Goal: Transaction & Acquisition: Purchase product/service

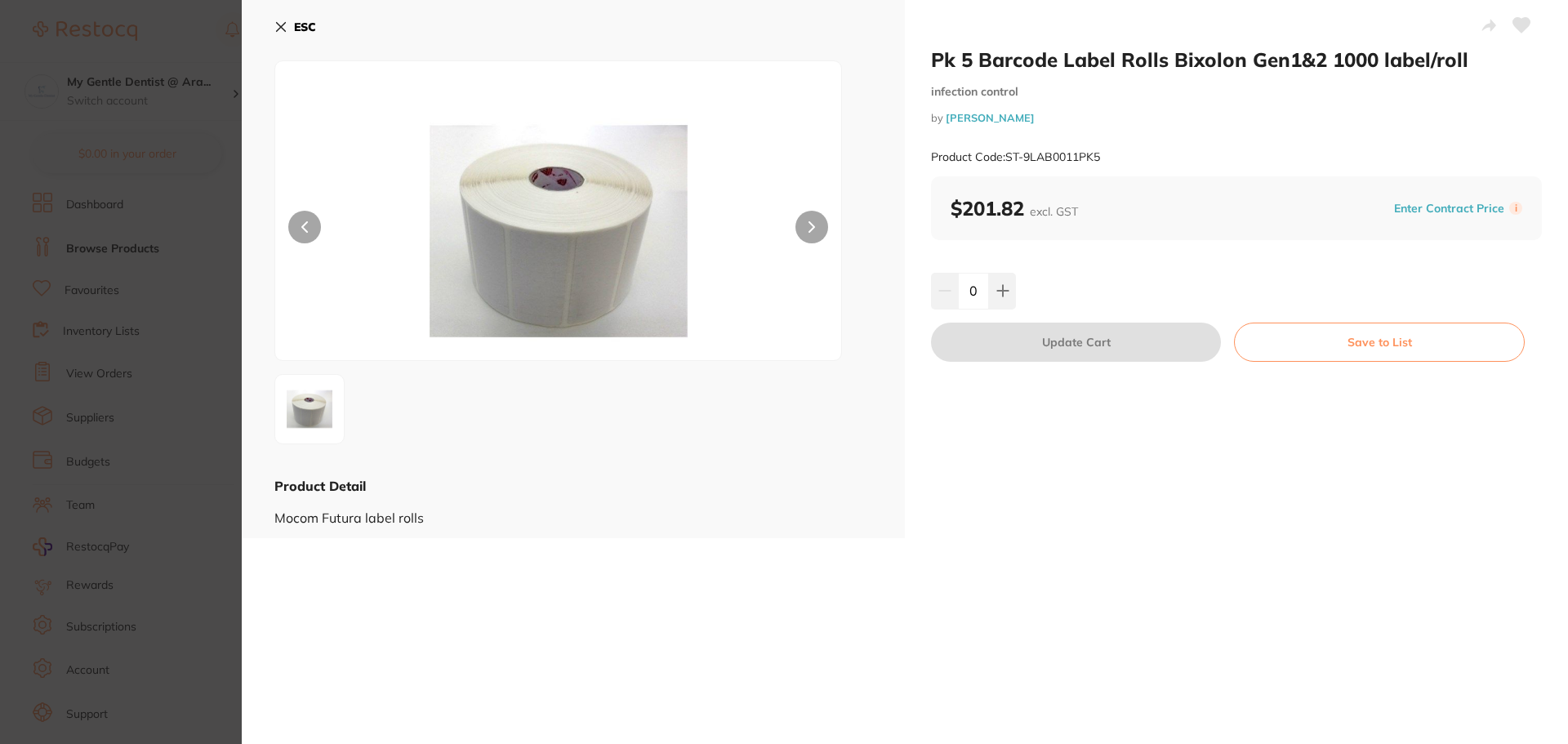
click at [326, 23] on div "ESC" at bounding box center [573, 36] width 598 height 47
click at [299, 19] on button "ESC" at bounding box center [294, 27] width 41 height 28
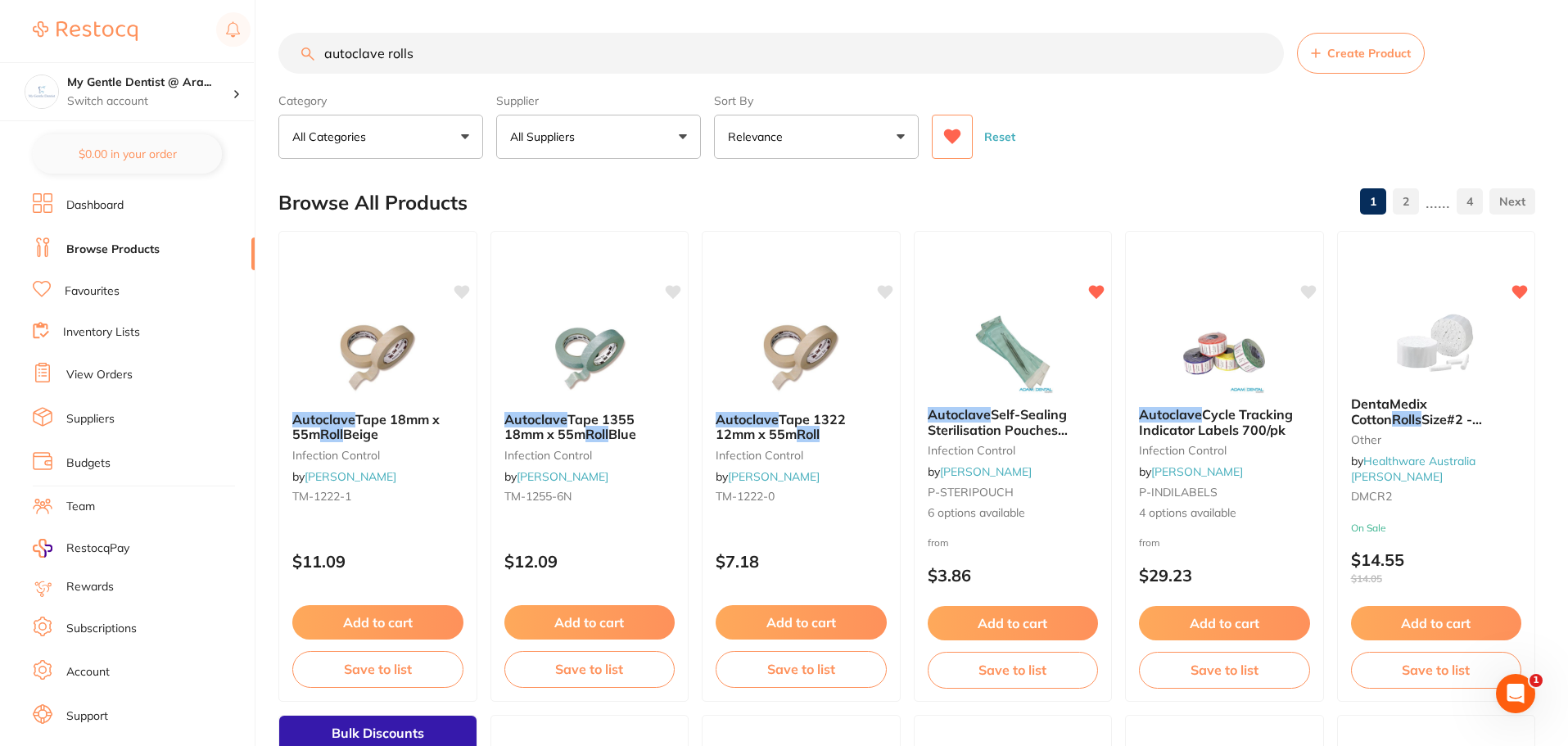
drag, startPoint x: 430, startPoint y: 51, endPoint x: 266, endPoint y: 57, distance: 164.1
click at [266, 57] on div "$507.00 My Gentle Dentist @ Ara... Switch account My Gentle Dentist @ [PERSON_N…" at bounding box center [784, 373] width 1568 height 746
type input "melag"
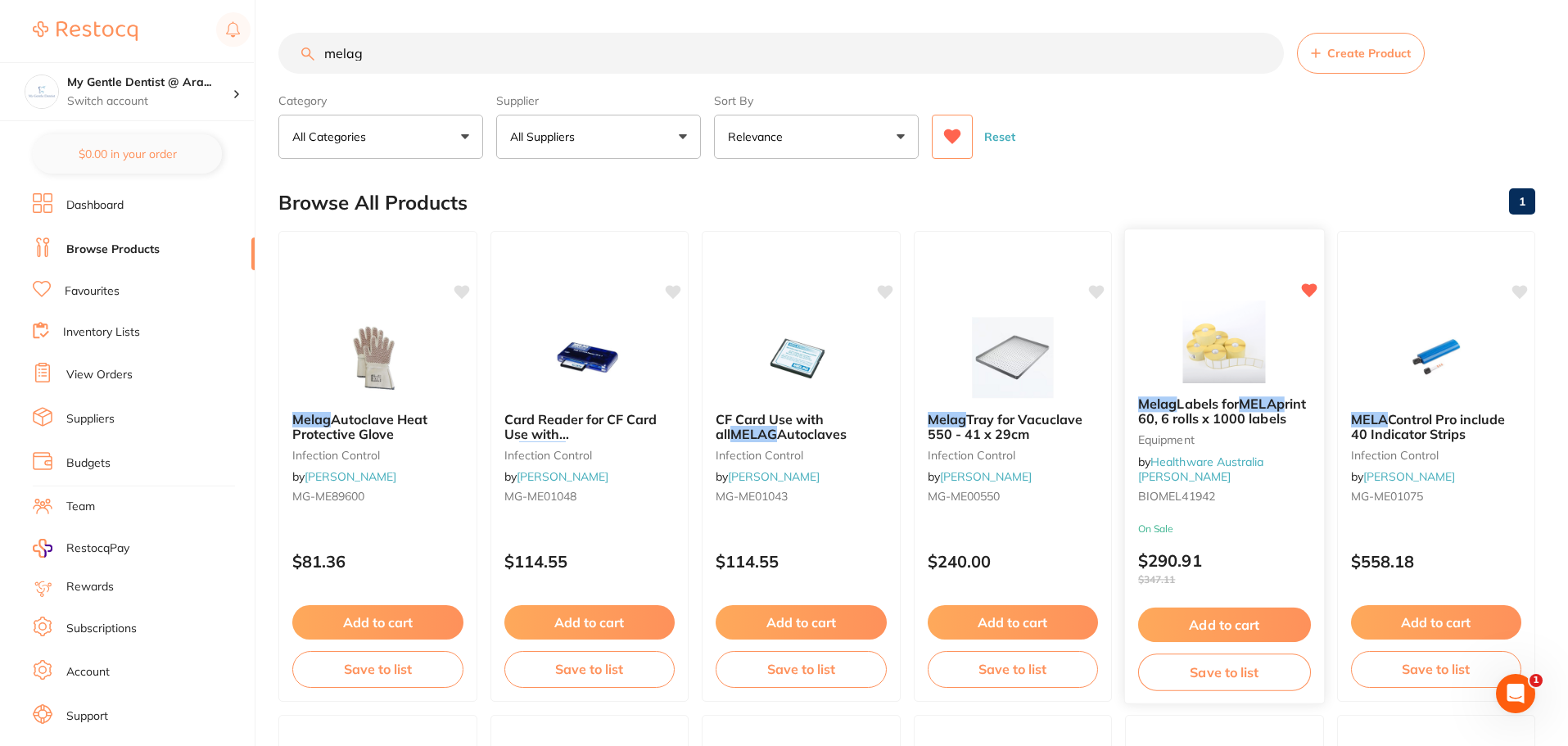
click at [1234, 621] on button "Add to cart" at bounding box center [1224, 625] width 173 height 36
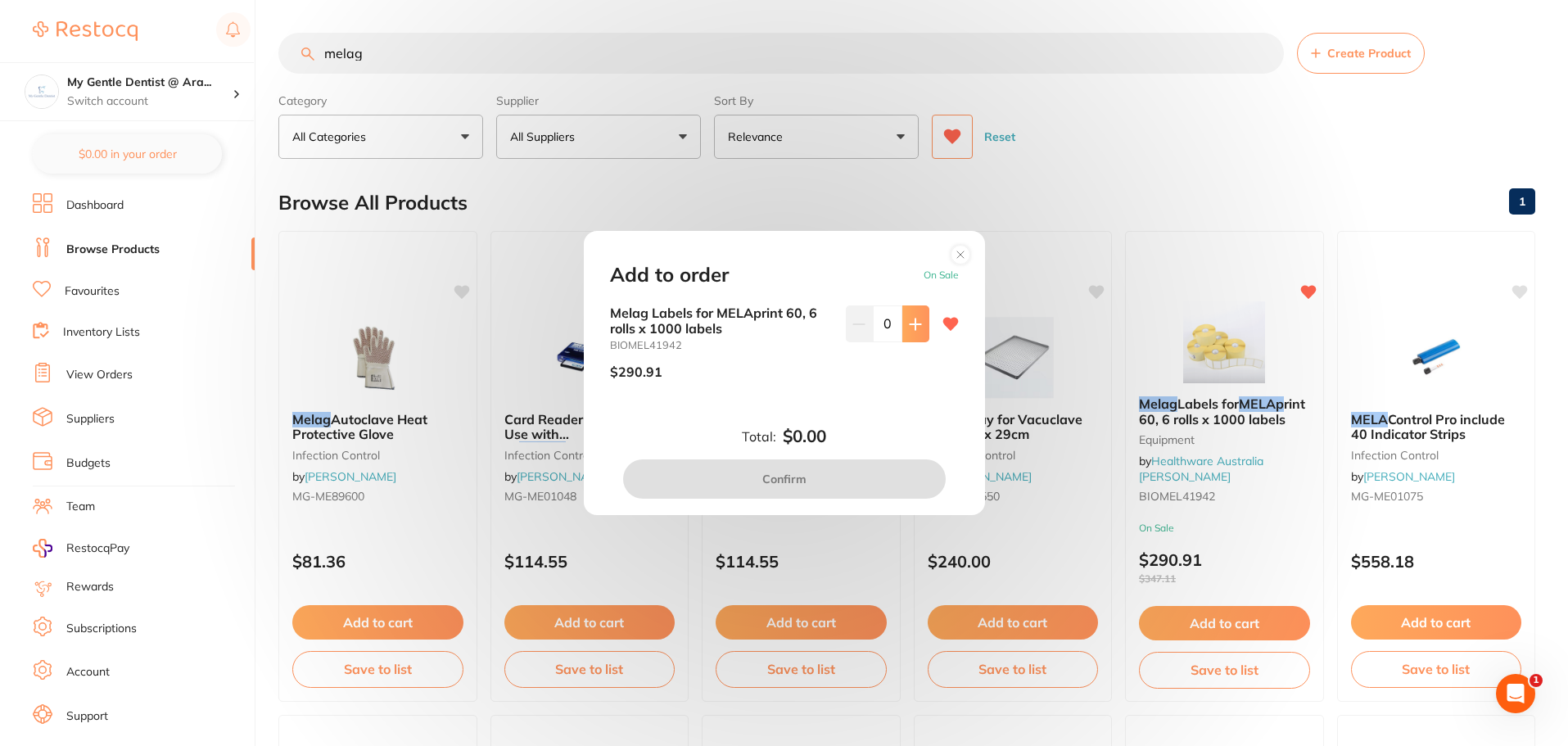
click at [919, 325] on button at bounding box center [915, 324] width 27 height 36
type input "1"
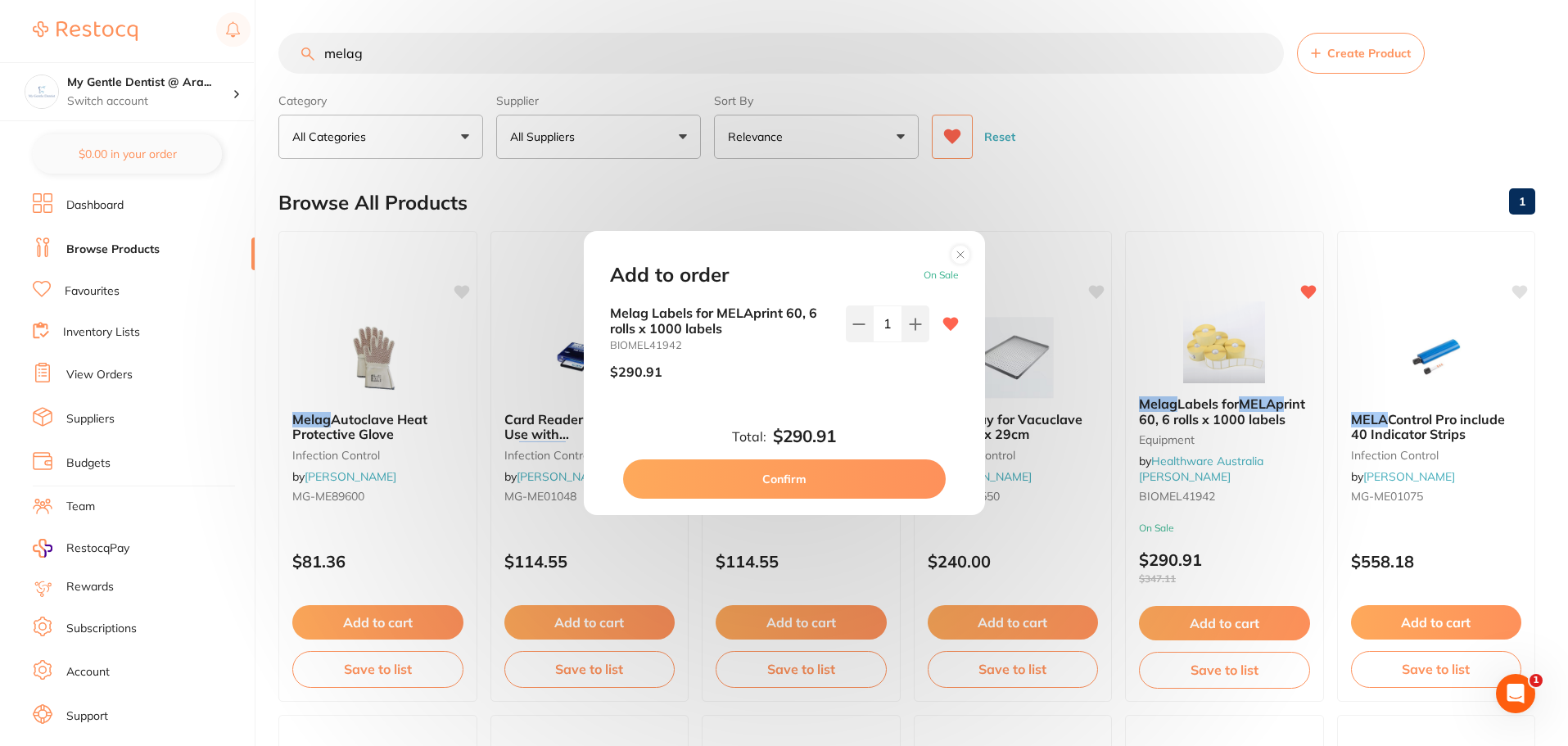
click at [865, 495] on button "Confirm" at bounding box center [784, 478] width 323 height 39
checkbox input "false"
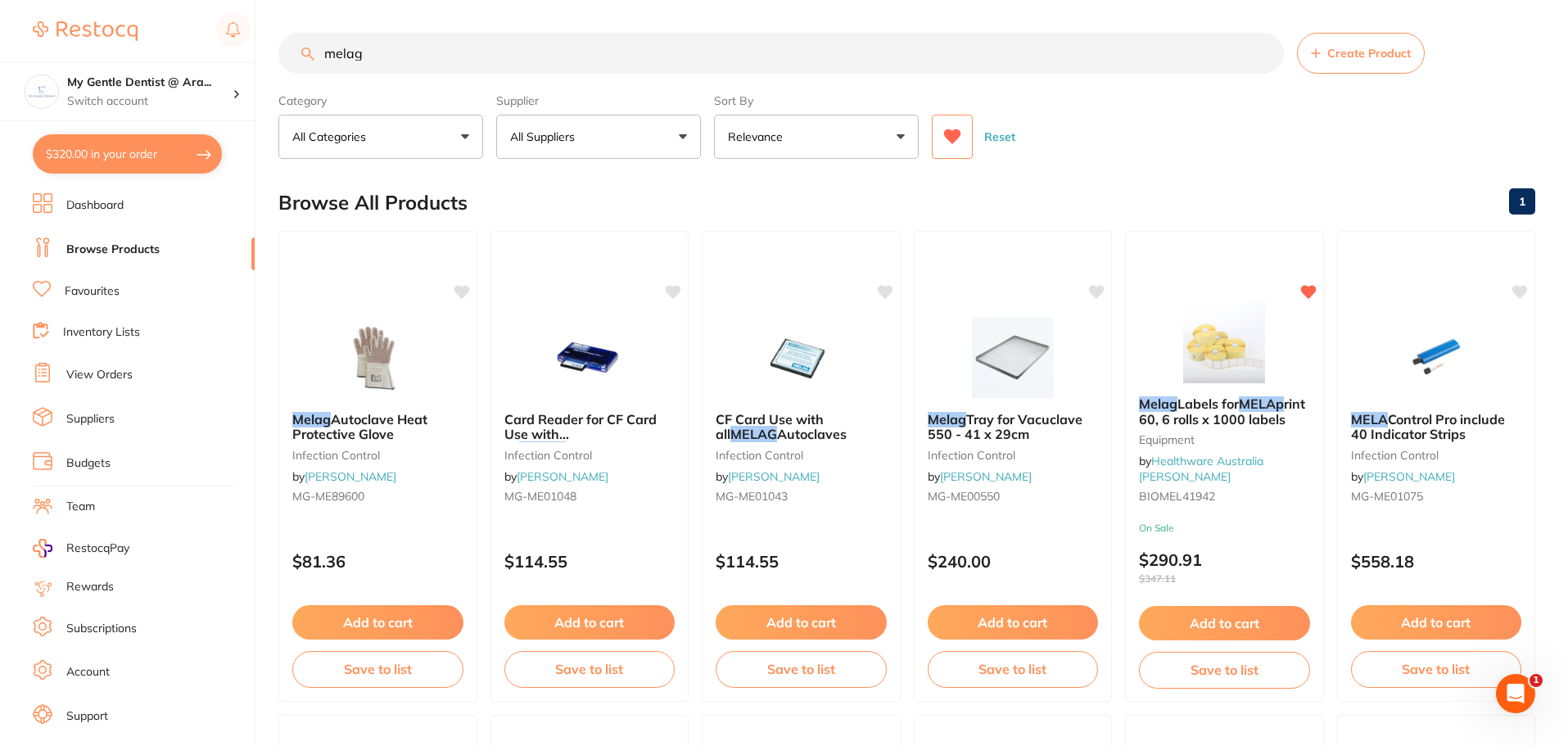
click at [769, 69] on input "melag" at bounding box center [781, 53] width 1005 height 41
drag, startPoint x: 457, startPoint y: 95, endPoint x: 245, endPoint y: 99, distance: 212.0
click at [245, 99] on div "$320.00 My Gentle Dentist @ Ara... Switch account My Gentle Dentist @ [PERSON_N…" at bounding box center [784, 373] width 1568 height 746
type input "cotton rolls"
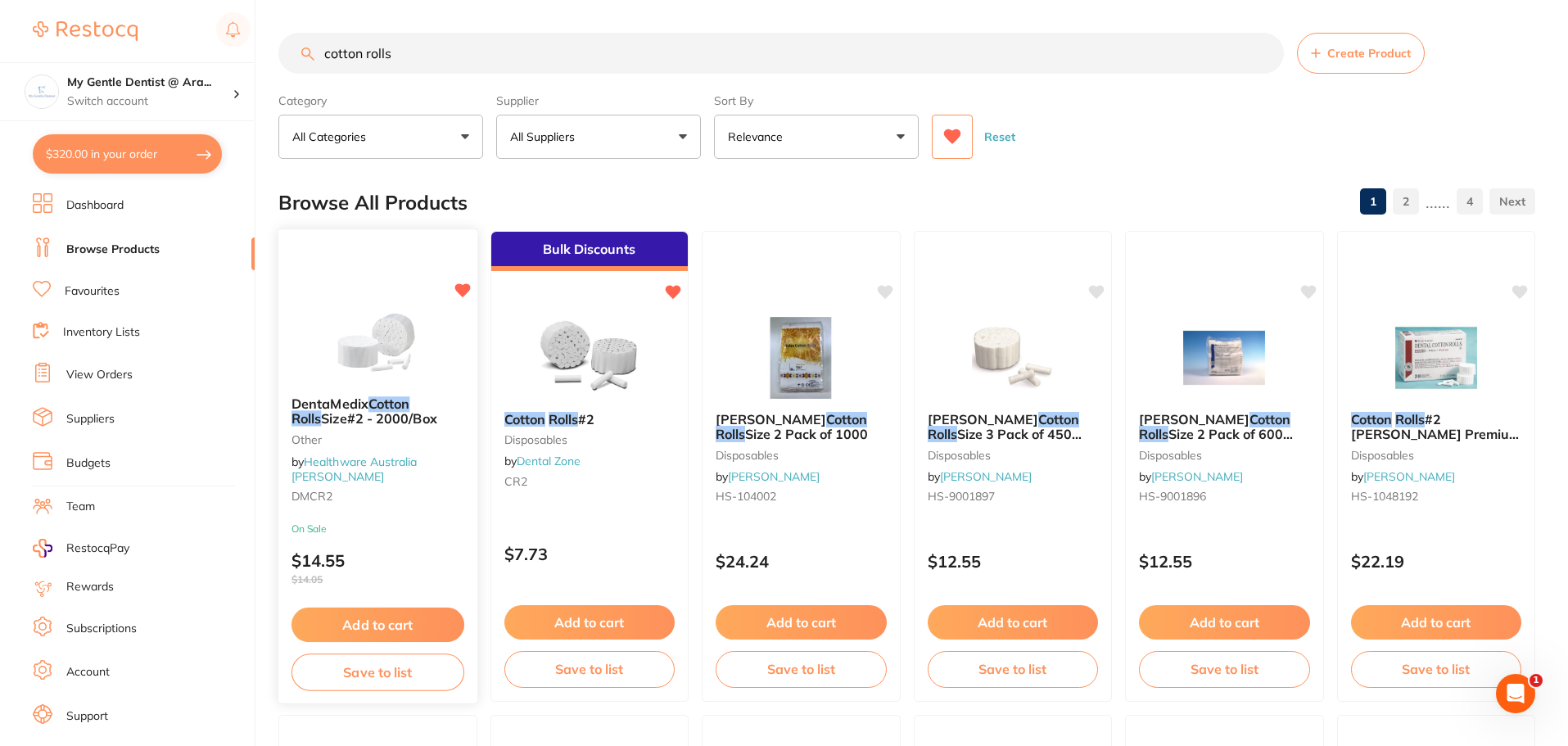
click at [398, 622] on button "Add to cart" at bounding box center [378, 625] width 173 height 36
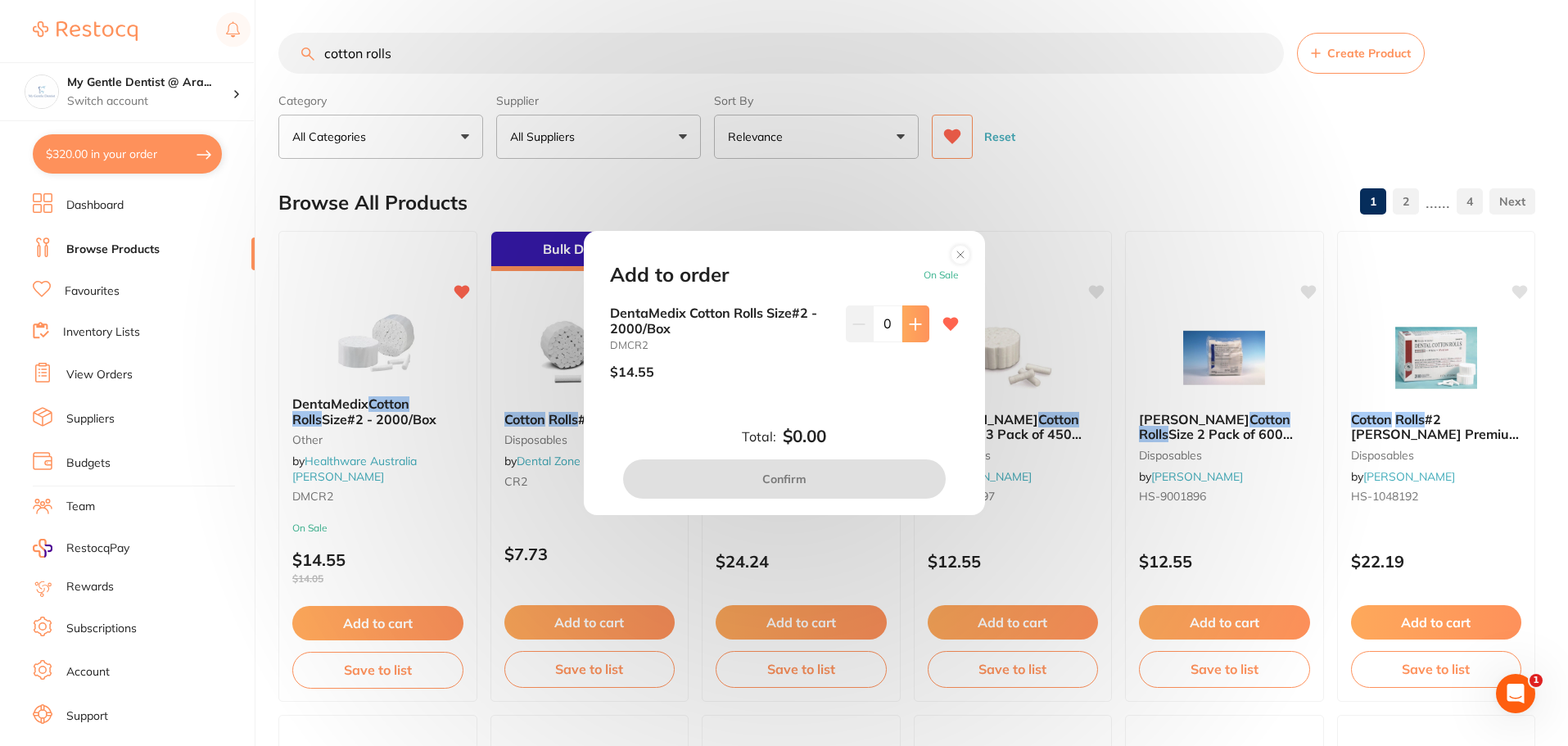
click at [903, 325] on button at bounding box center [915, 324] width 27 height 36
type input "1"
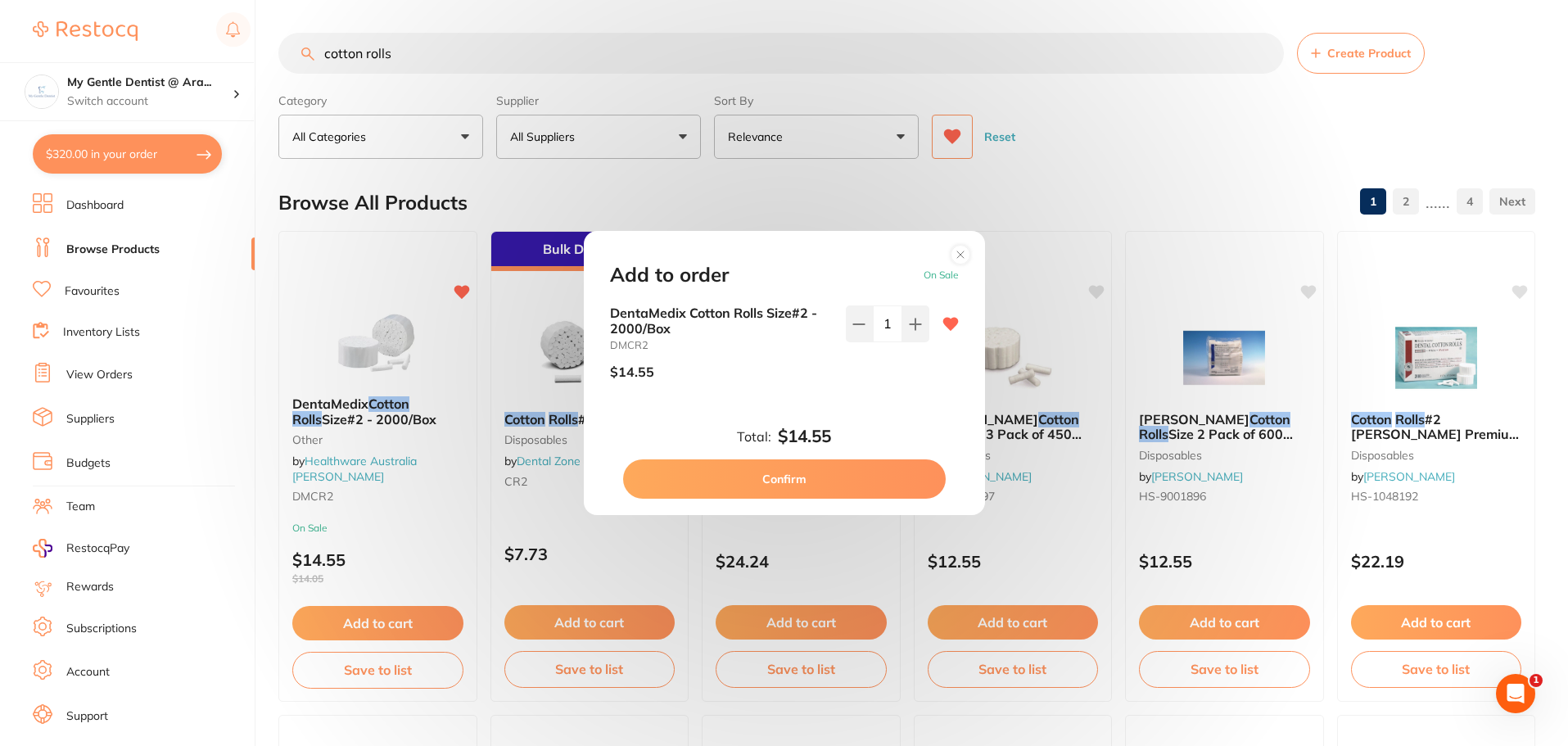
click at [849, 469] on button "Confirm" at bounding box center [784, 478] width 323 height 39
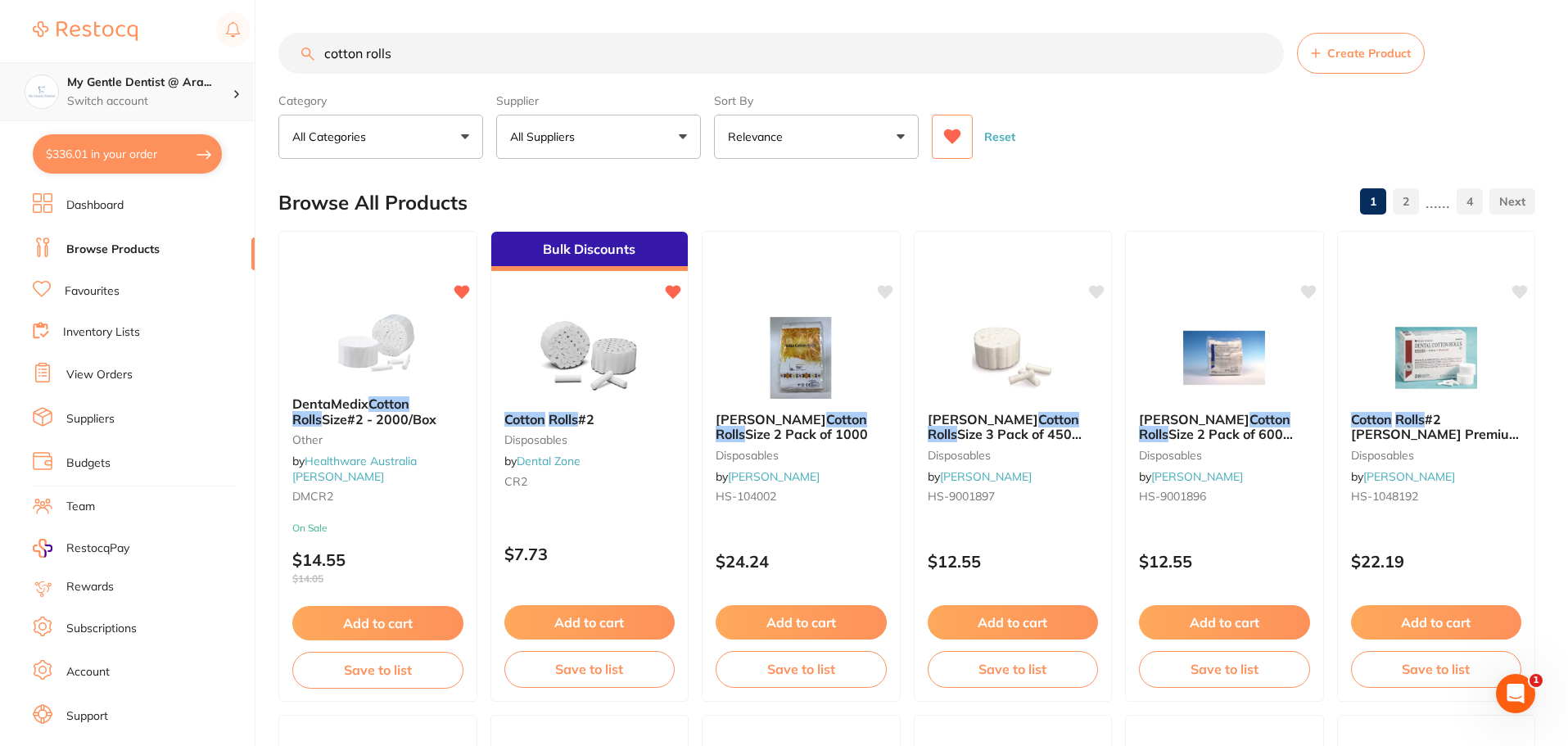
scroll to position [1, 0]
drag, startPoint x: 463, startPoint y: 53, endPoint x: 174, endPoint y: 63, distance: 289.2
click at [174, 63] on div "$336.01 My Gentle Dentist @ Ara... Switch account My Gentle Dentist @ [PERSON_N…" at bounding box center [784, 373] width 1568 height 746
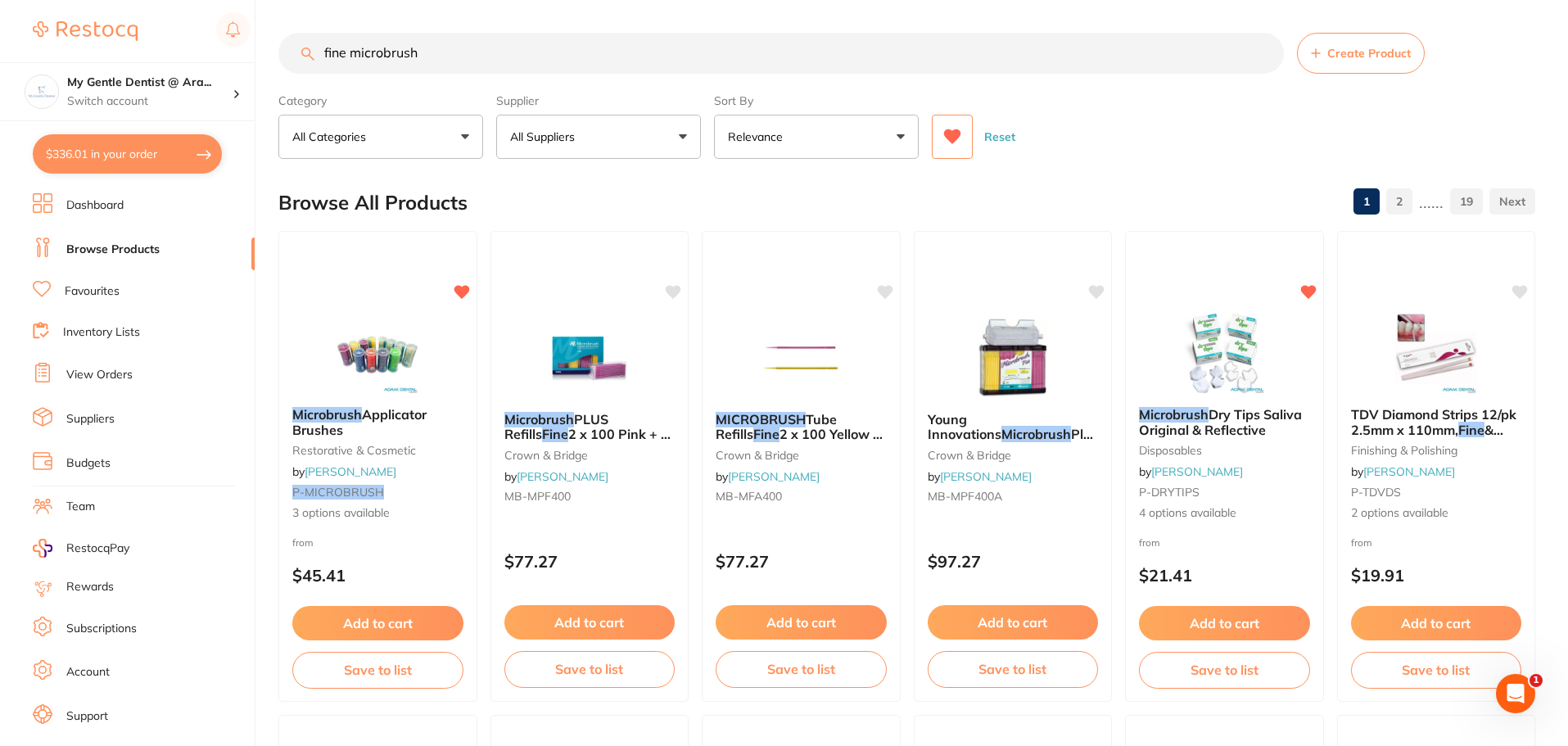
scroll to position [0, 0]
drag, startPoint x: 669, startPoint y: 60, endPoint x: 159, endPoint y: 84, distance: 510.6
click at [159, 84] on div "$336.01 My Gentle Dentist @ Ara... Switch account My Gentle Dentist @ [PERSON_N…" at bounding box center [784, 373] width 1568 height 746
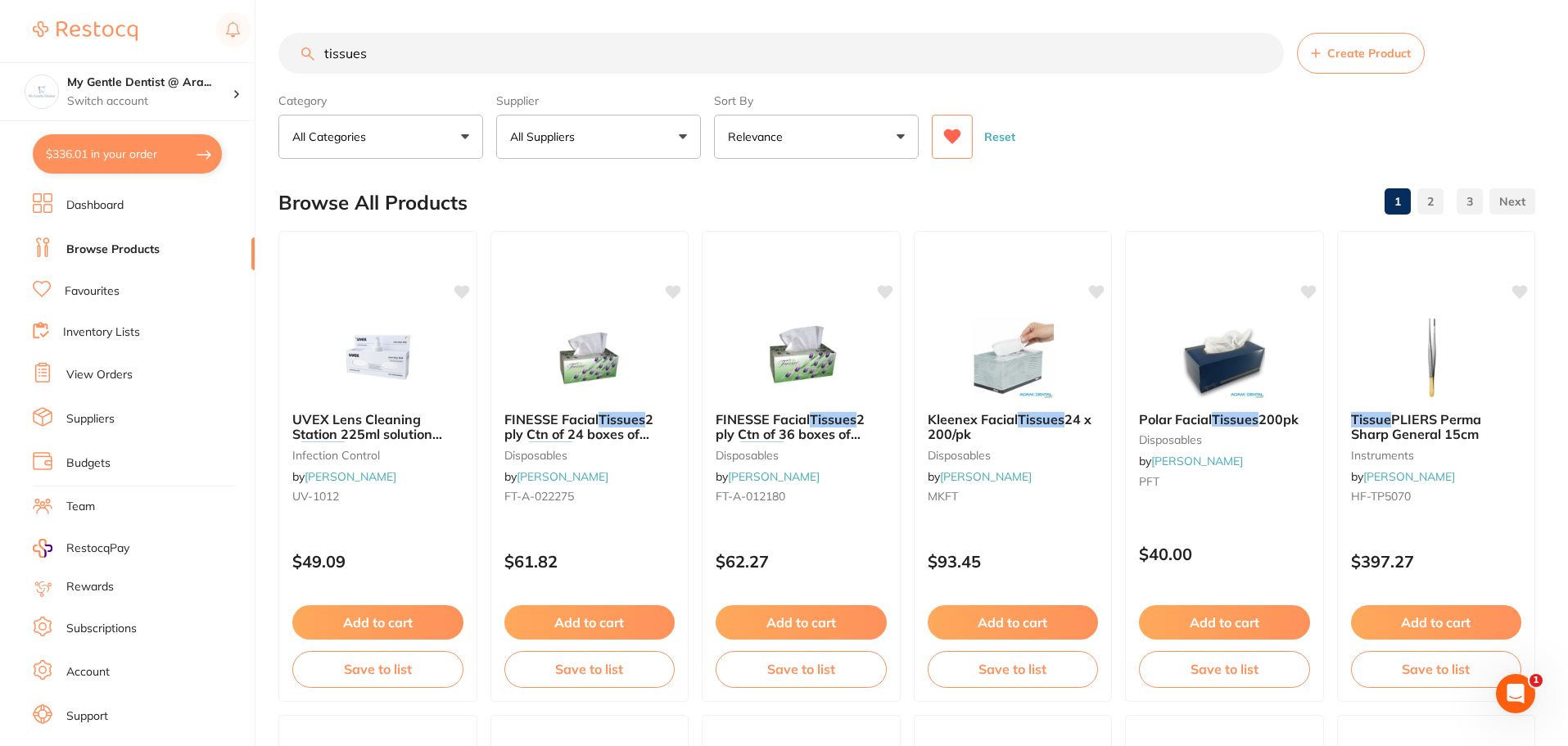
drag, startPoint x: 374, startPoint y: 45, endPoint x: 286, endPoint y: 60, distance: 89.3
click at [286, 60] on input "tissues" at bounding box center [781, 53] width 1005 height 41
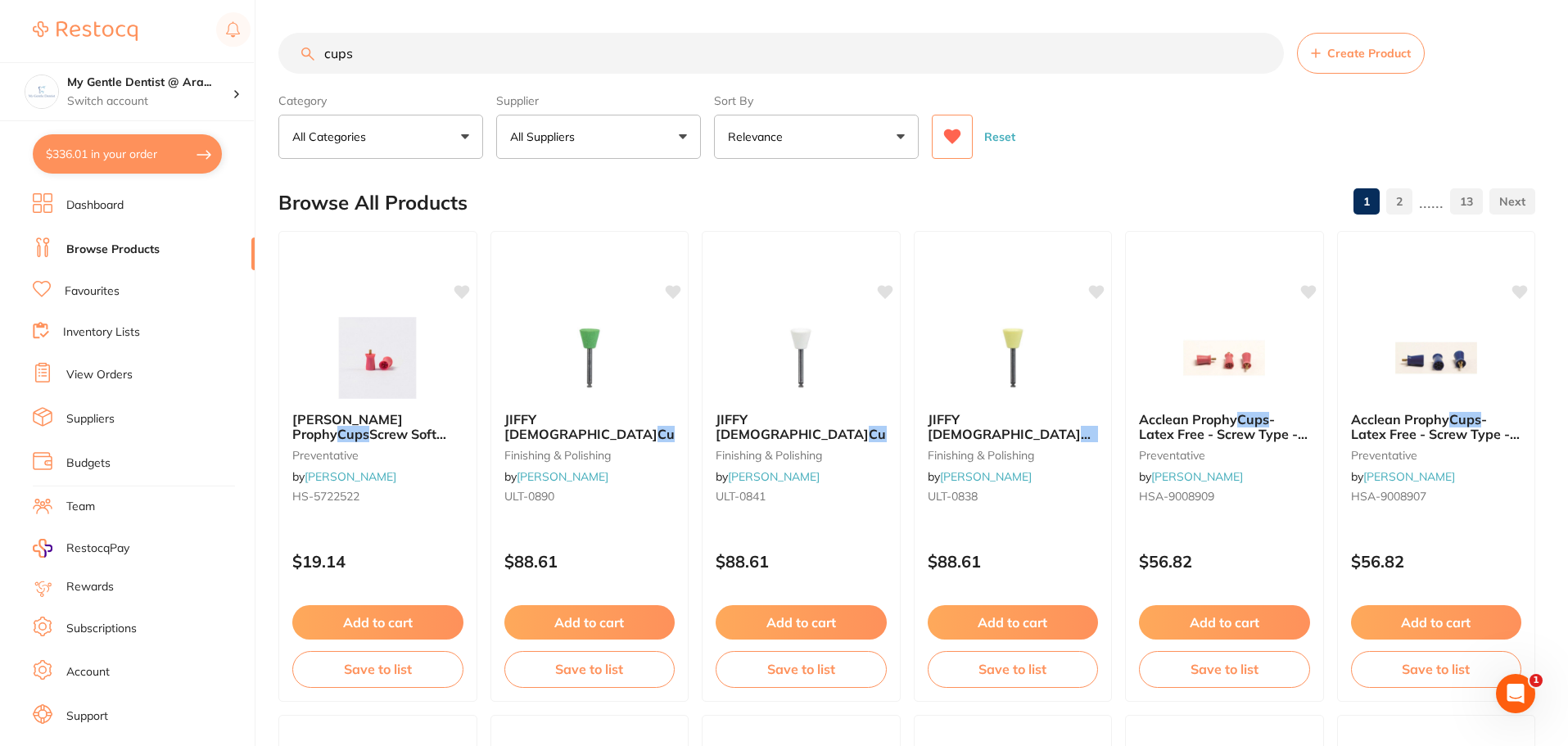
click at [790, 43] on input "cups" at bounding box center [781, 53] width 1005 height 41
type input "c"
type input "paper towel"
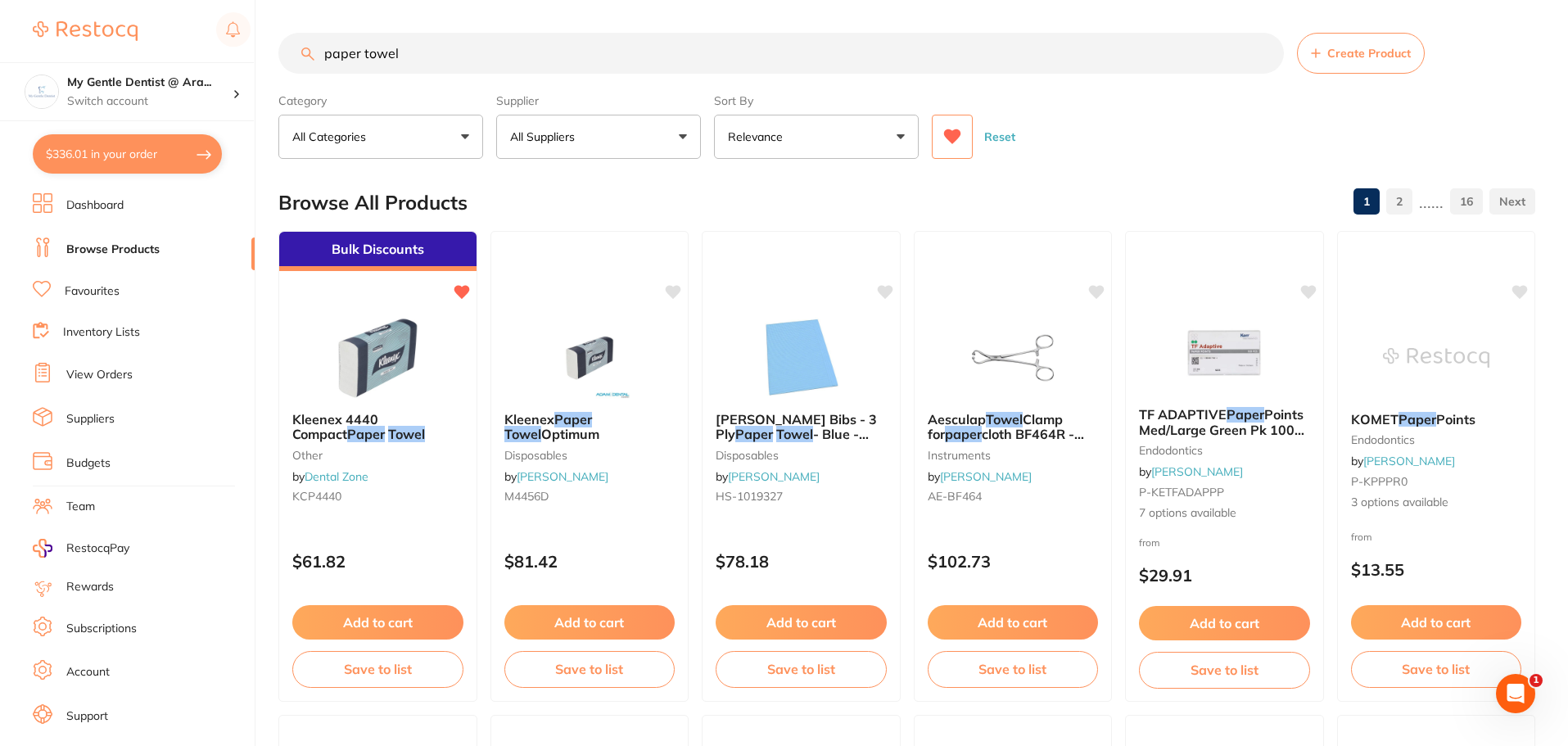
click at [189, 153] on button "$336.01 in your order" at bounding box center [127, 154] width 189 height 39
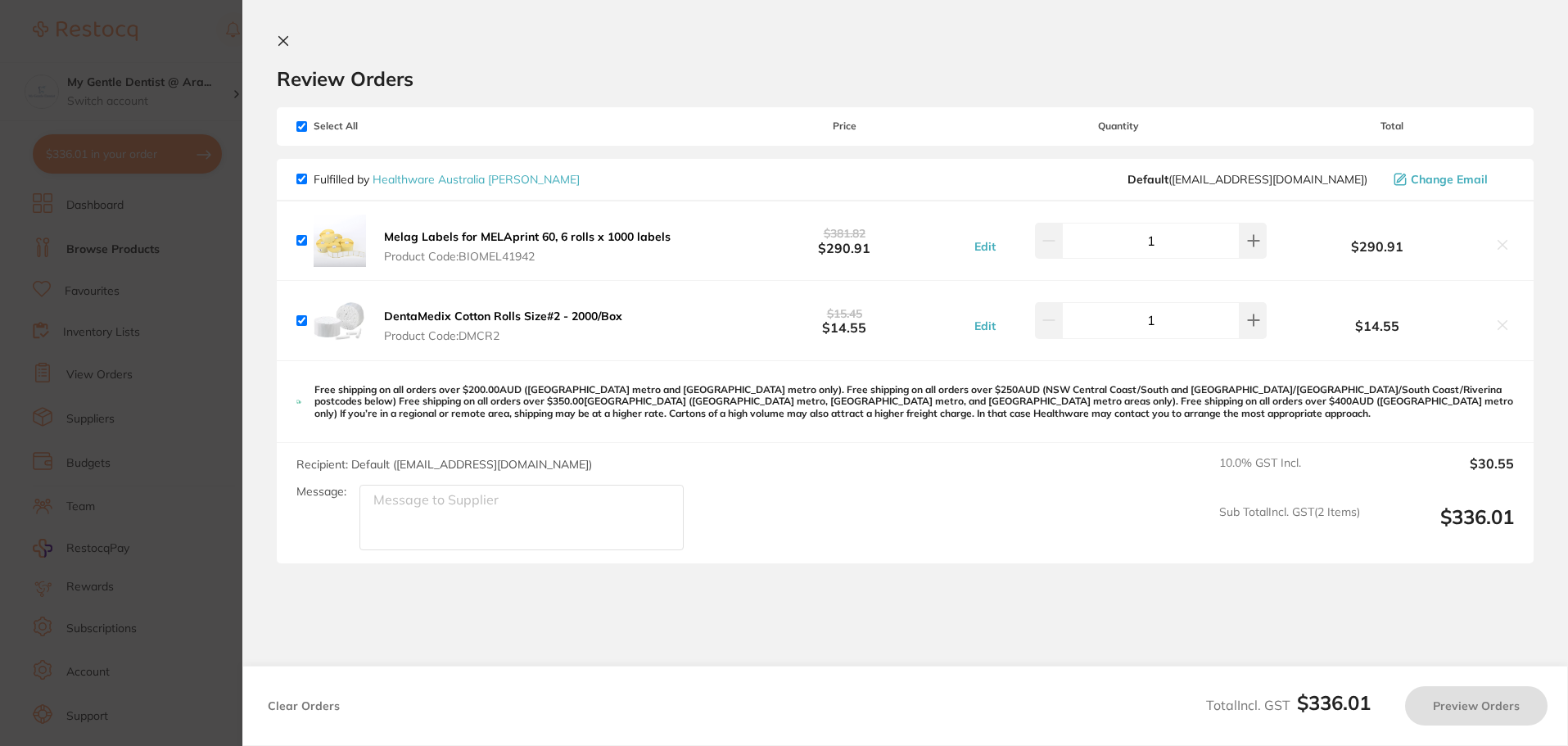
checkbox input "true"
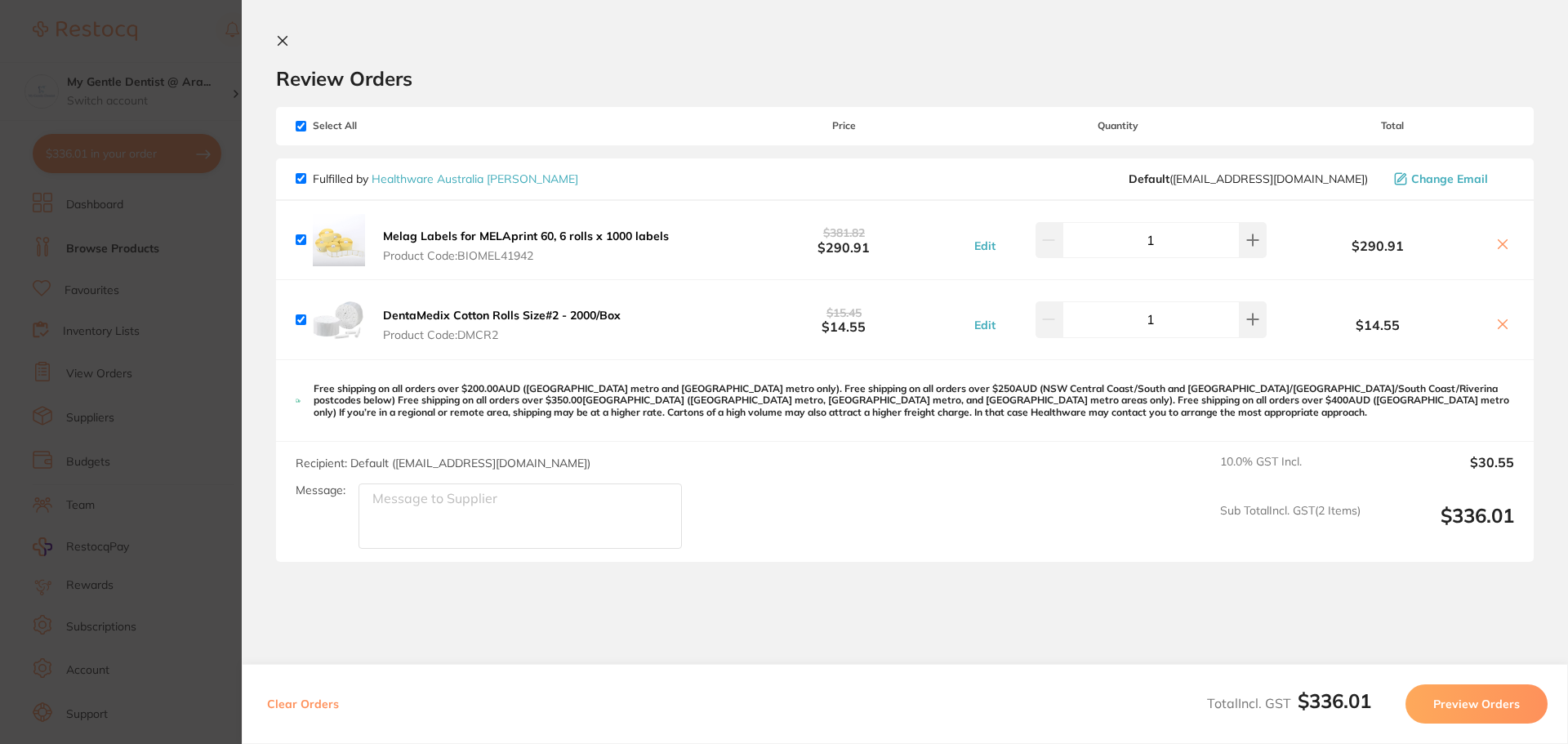
drag, startPoint x: 193, startPoint y: 367, endPoint x: 202, endPoint y: 349, distance: 20.1
click at [193, 367] on section "Update RRP Set your pre negotiated price for this item. Item Agreed RRP (excl. …" at bounding box center [784, 372] width 1568 height 744
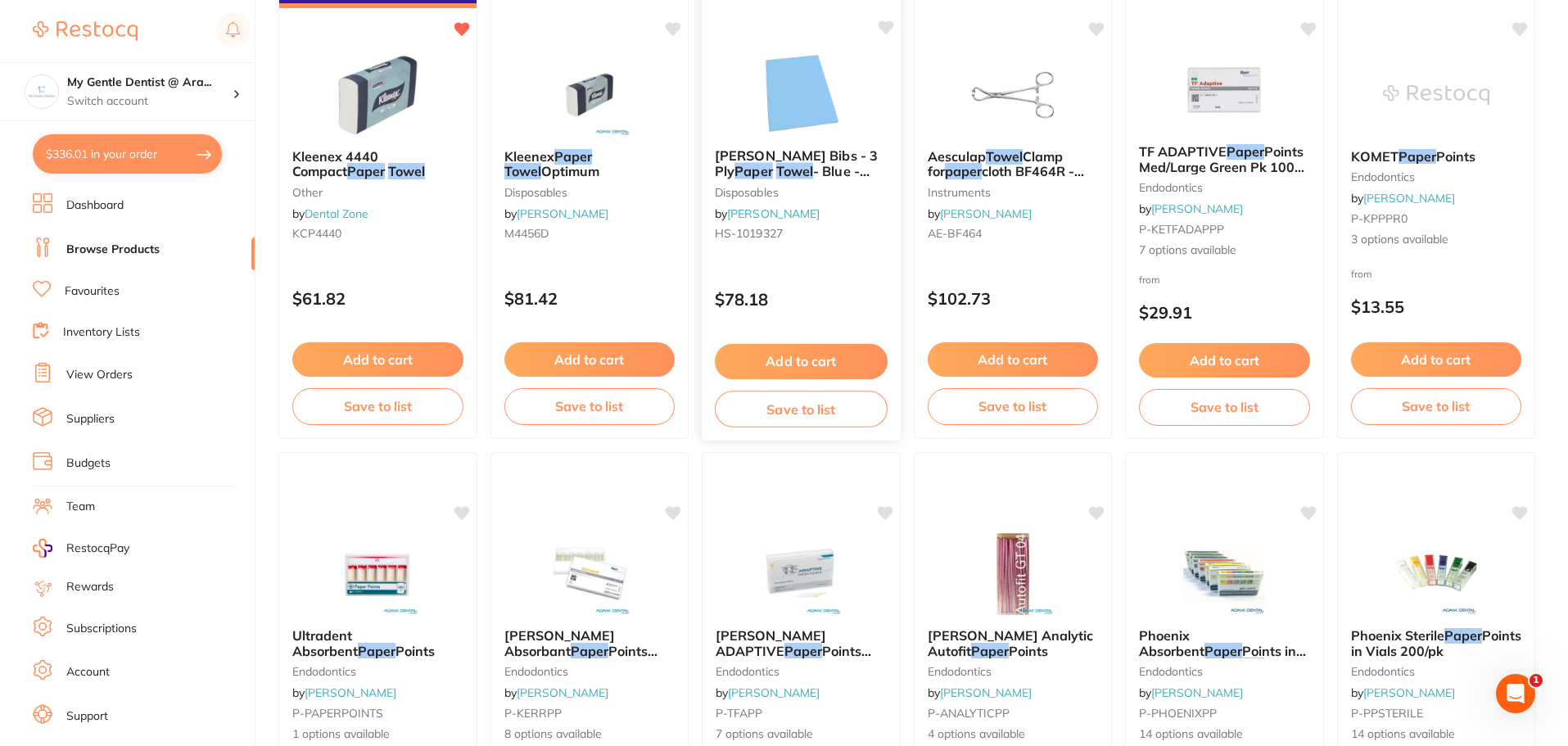
scroll to position [328, 0]
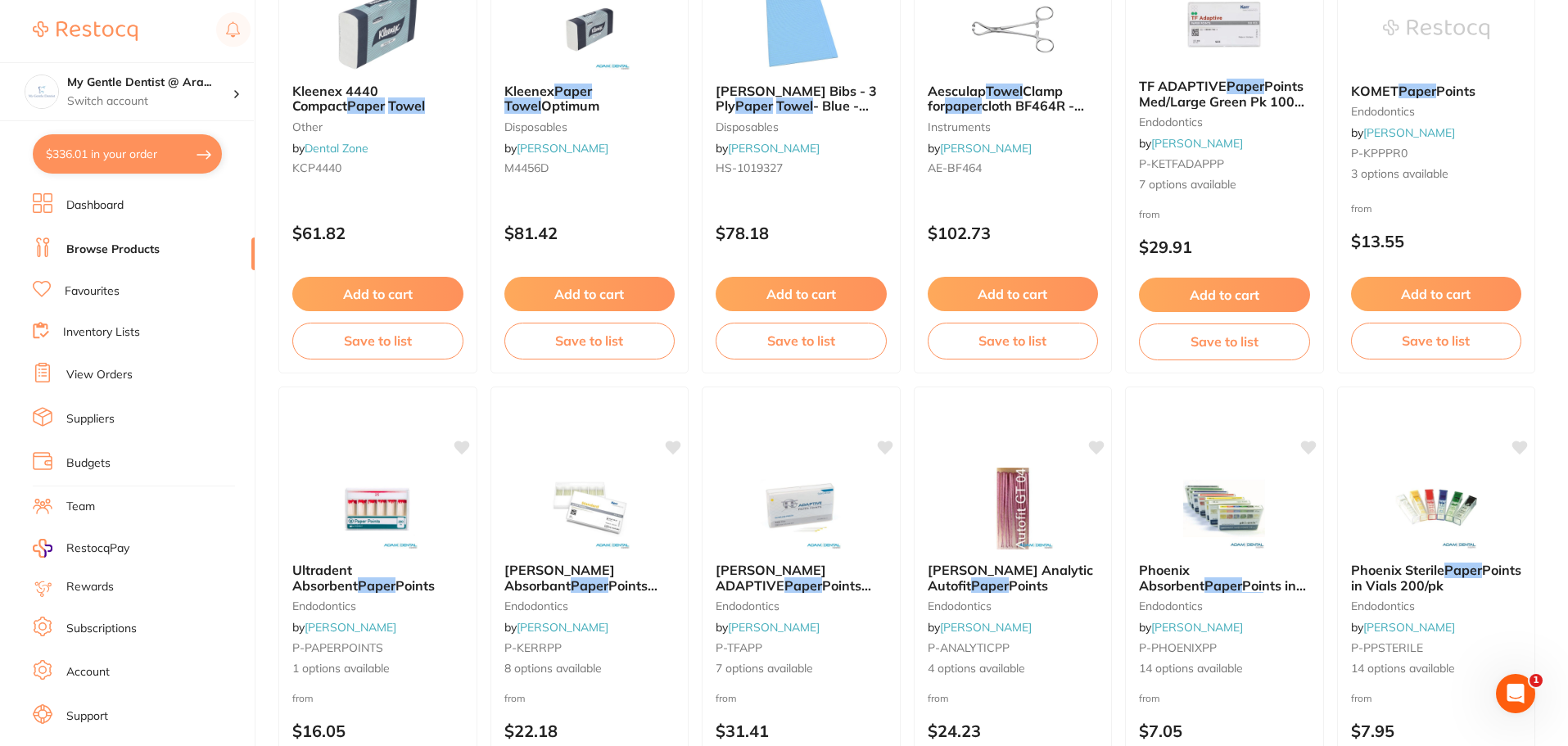
click at [125, 247] on link "Browse Products" at bounding box center [112, 249] width 93 height 16
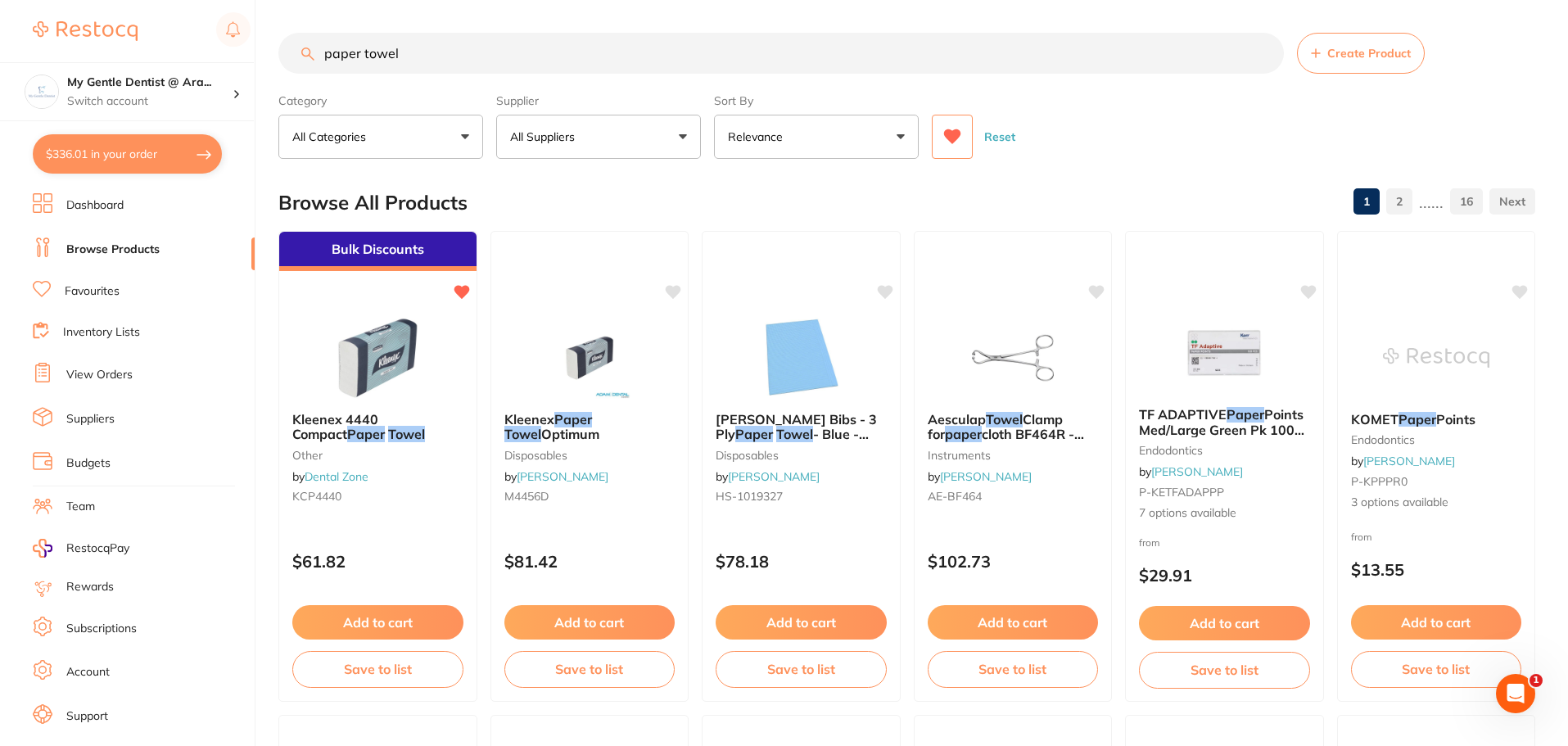
drag, startPoint x: 470, startPoint y: 52, endPoint x: 244, endPoint y: 56, distance: 226.0
click at [245, 56] on div "$336.01 My Gentle Dentist @ Ara... Switch account My Gentle Dentist @ [PERSON_N…" at bounding box center [784, 373] width 1568 height 746
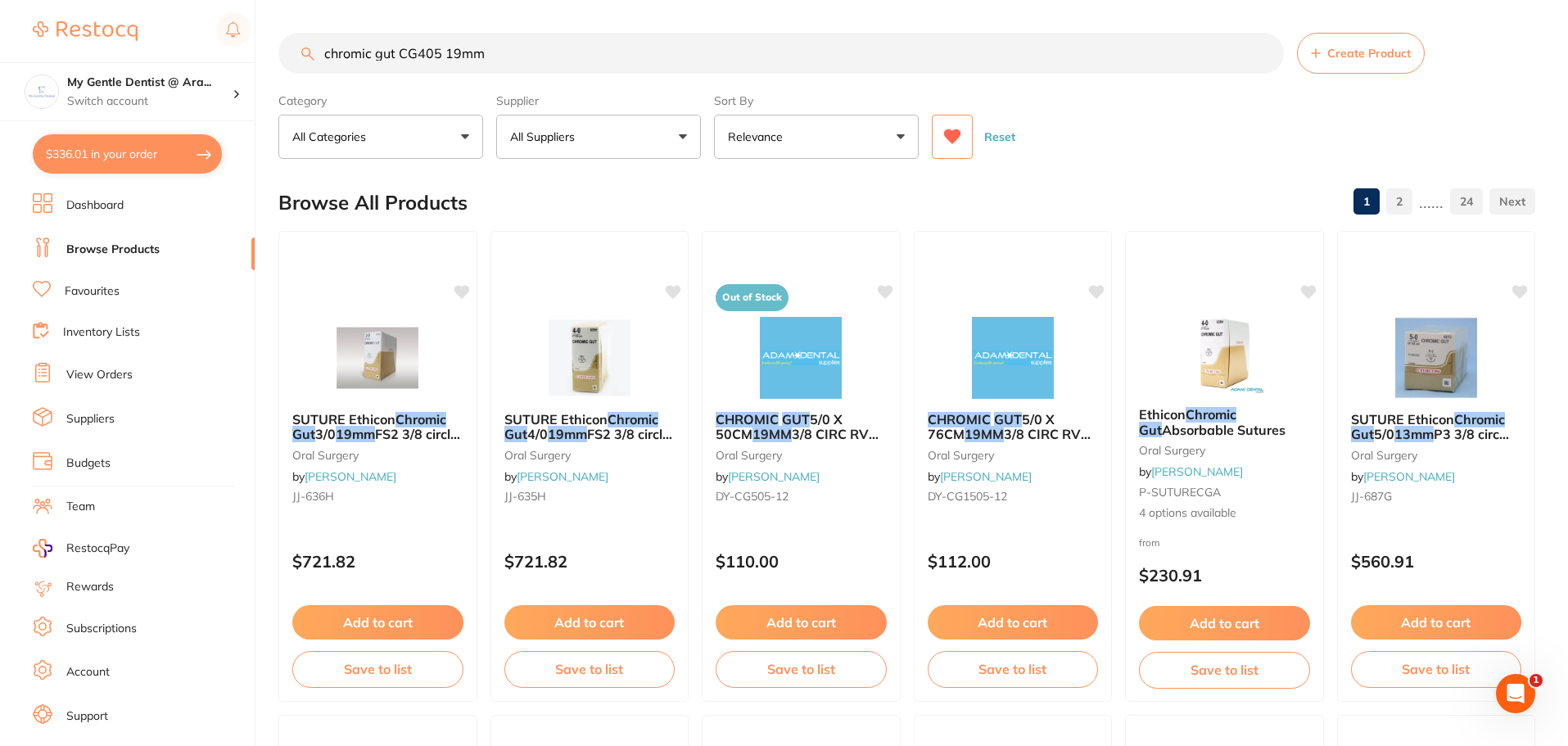
click at [940, 119] on button at bounding box center [952, 136] width 41 height 44
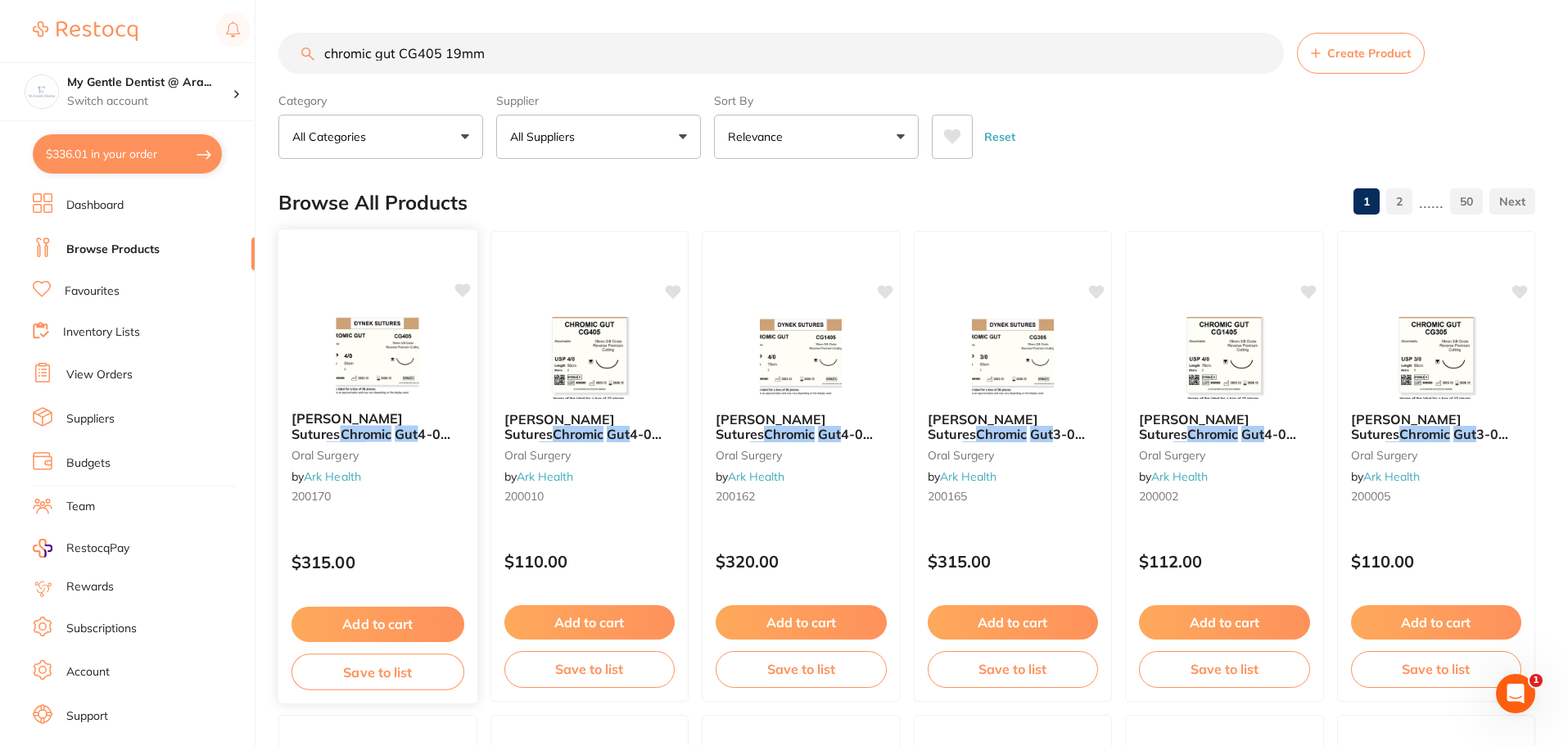
click at [378, 507] on div "[PERSON_NAME] Sutures Chromic Gut 4-0 50cm 19mm 3/8 Circle R/C-P ( CG405 ) - BX…" at bounding box center [377, 460] width 199 height 125
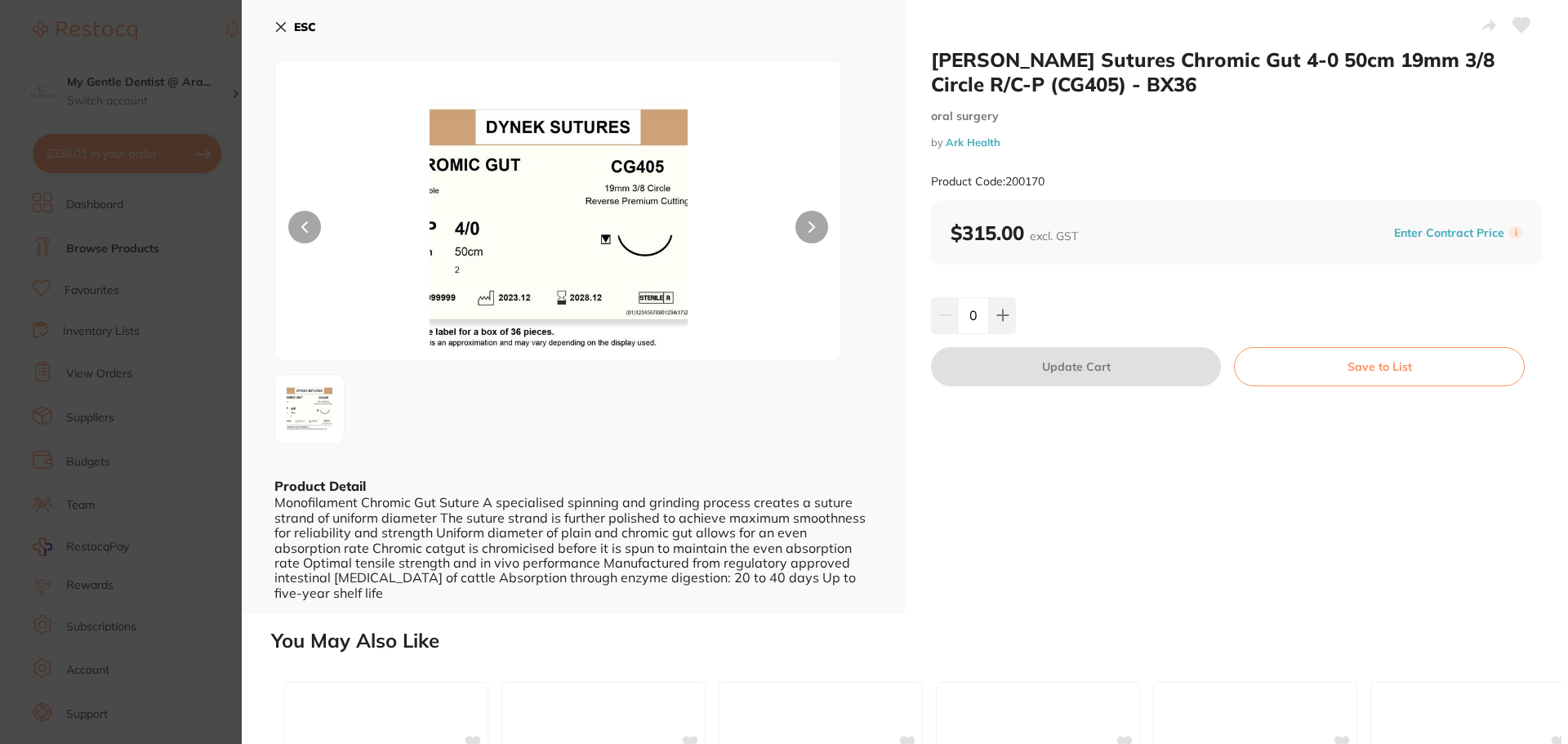
click at [214, 256] on section "[PERSON_NAME] Sutures Chromic Gut 4-0 50cm 19mm 3/8 Circle R/C-P (CG405) - BX36…" at bounding box center [784, 372] width 1568 height 744
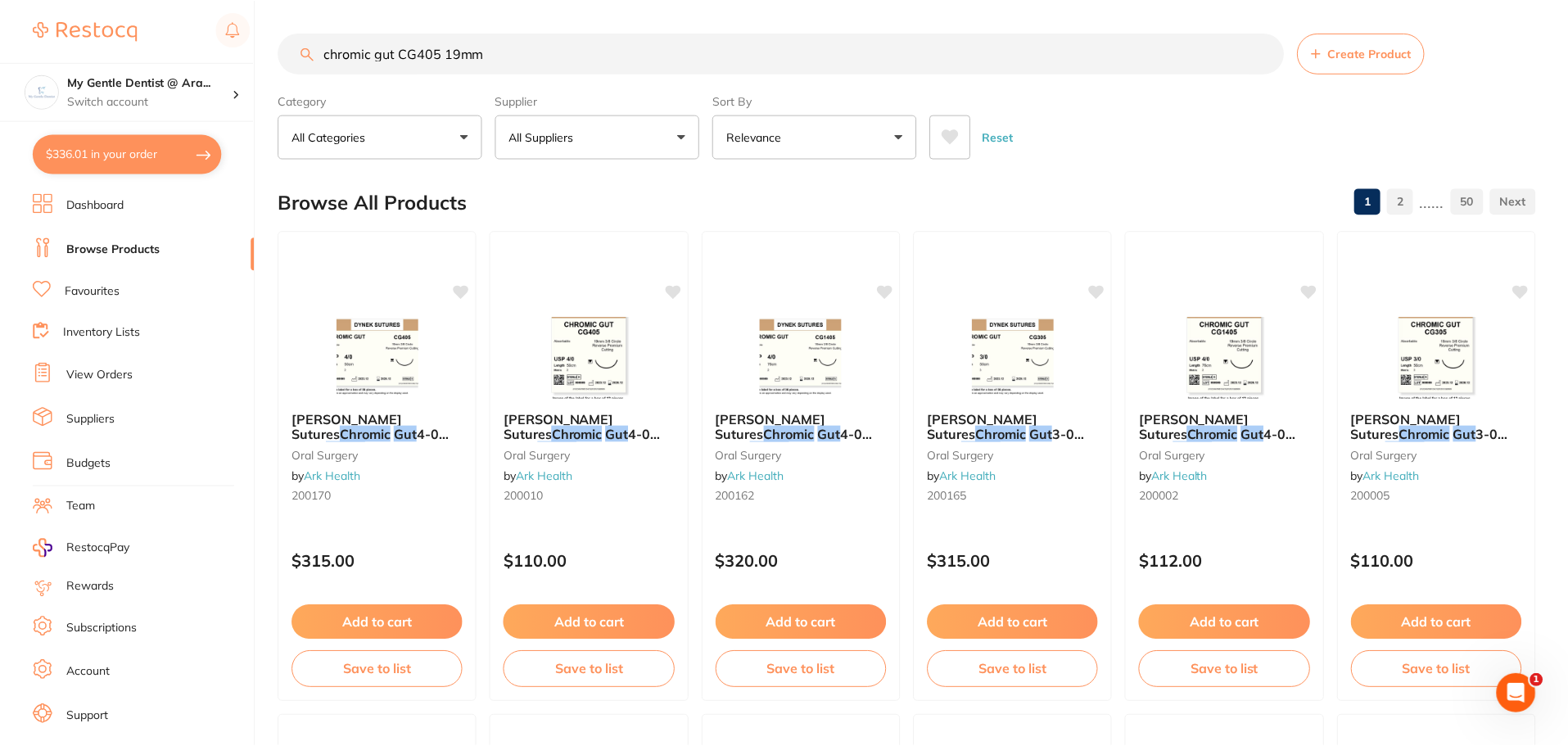
scroll to position [328, 0]
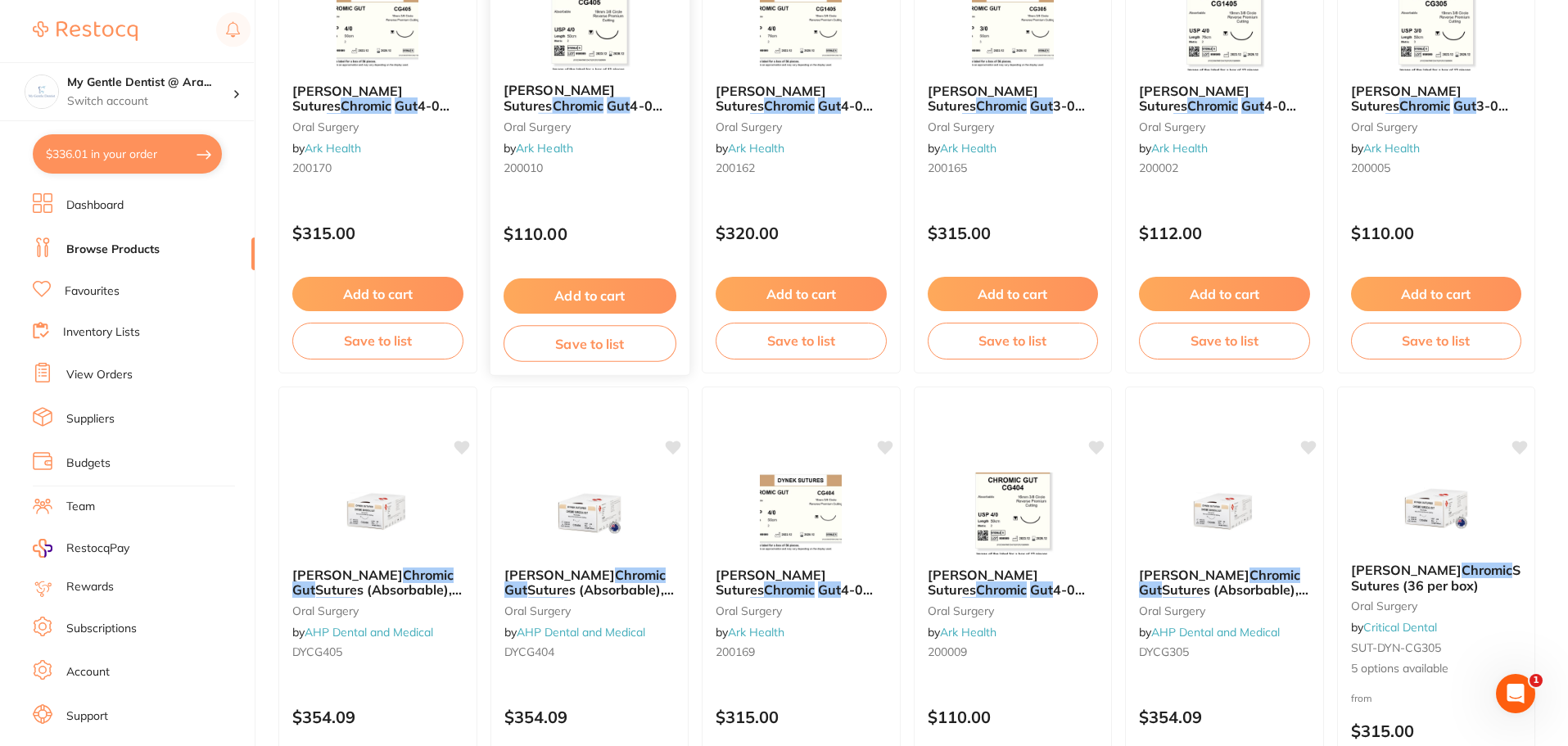
click at [615, 234] on p "$110.00" at bounding box center [589, 234] width 173 height 19
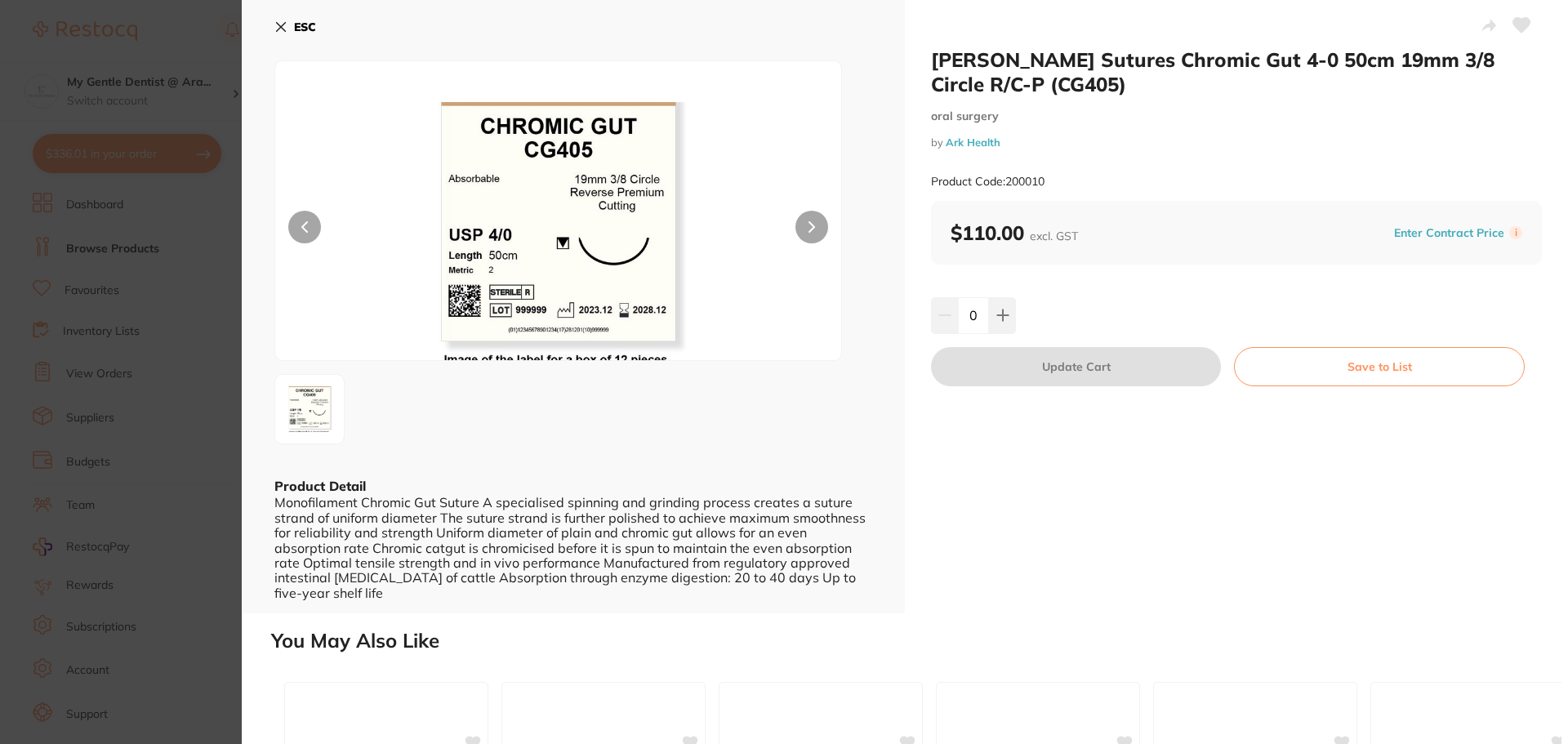
click at [235, 313] on section "[PERSON_NAME] Sutures Chromic Gut 4-0 50cm 19mm 3/8 Circle R/C-P (CG405) [MEDIC…" at bounding box center [784, 372] width 1568 height 744
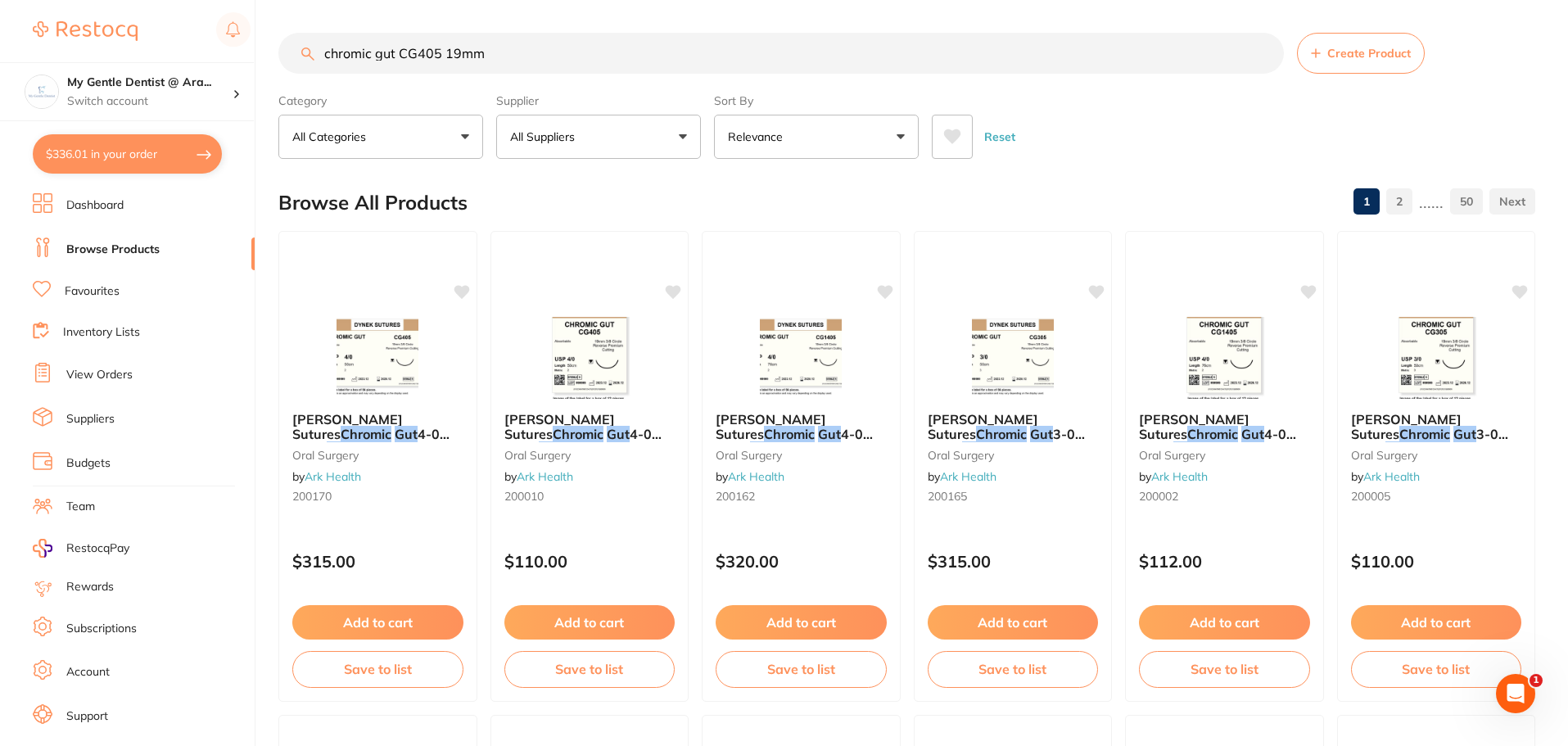
drag, startPoint x: 536, startPoint y: 61, endPoint x: 308, endPoint y: 61, distance: 228.0
click at [310, 61] on input "chromic gut CG405 19mm" at bounding box center [781, 53] width 1005 height 41
type input "[PERSON_NAME]"
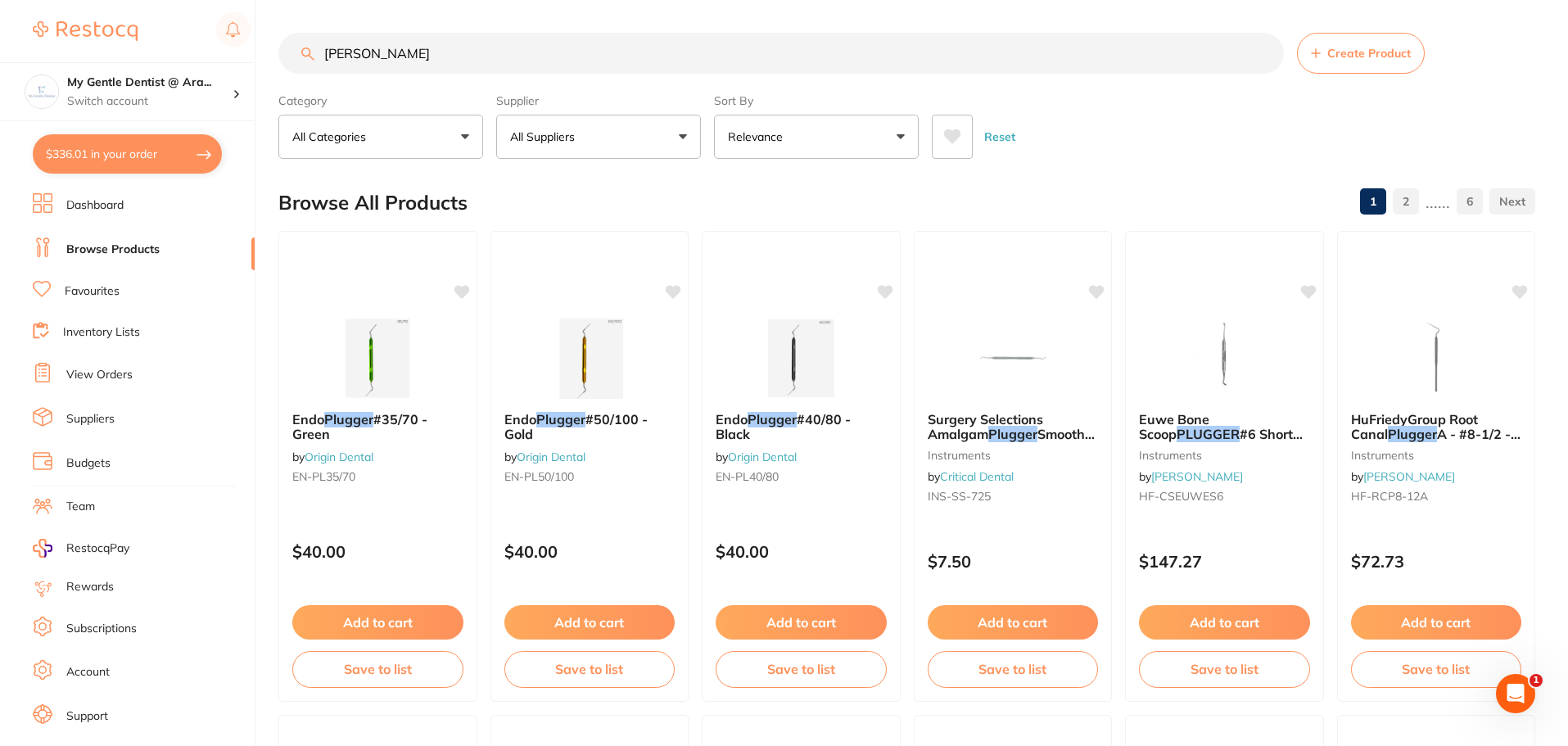
click at [95, 158] on button "$336.01 in your order" at bounding box center [127, 154] width 189 height 39
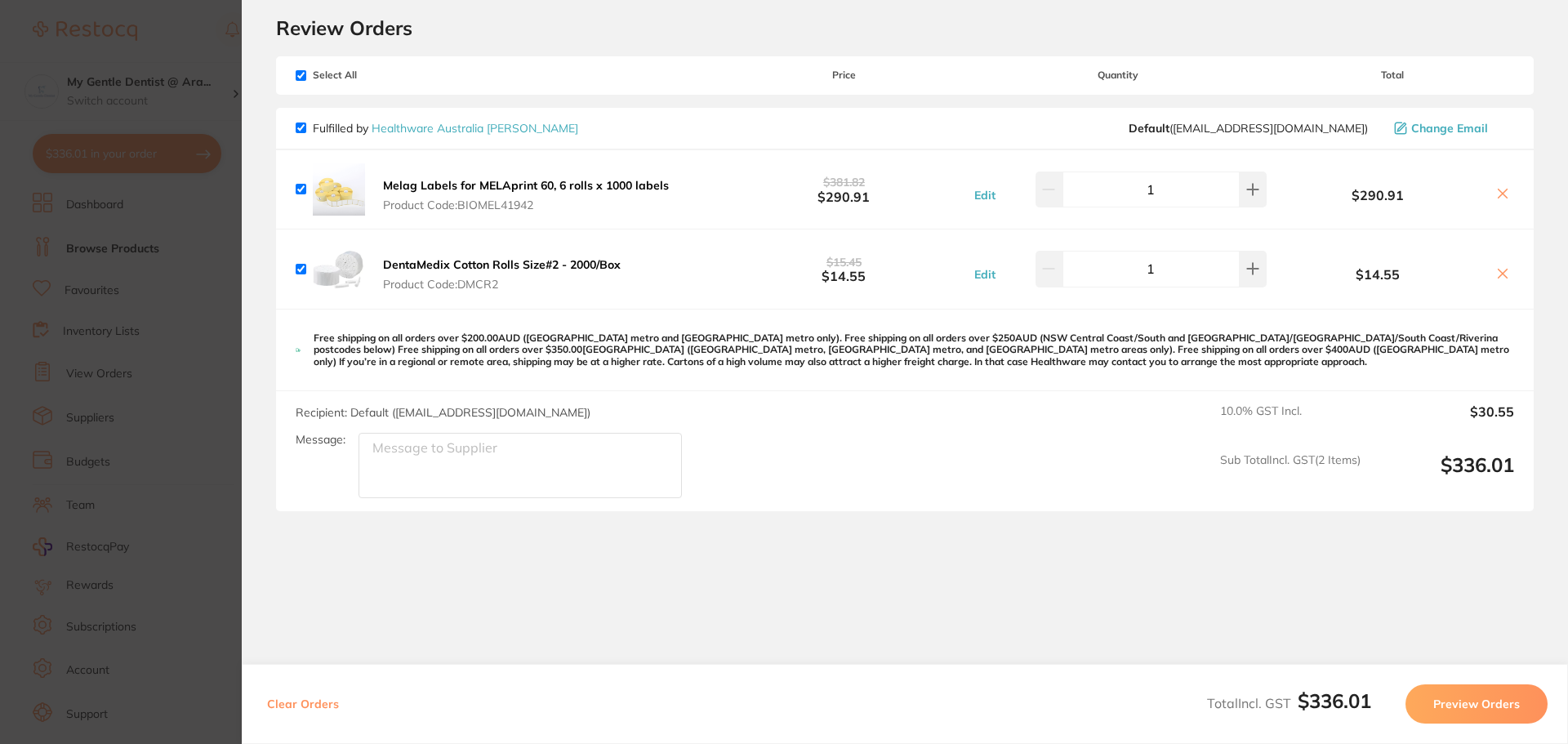
scroll to position [75, 0]
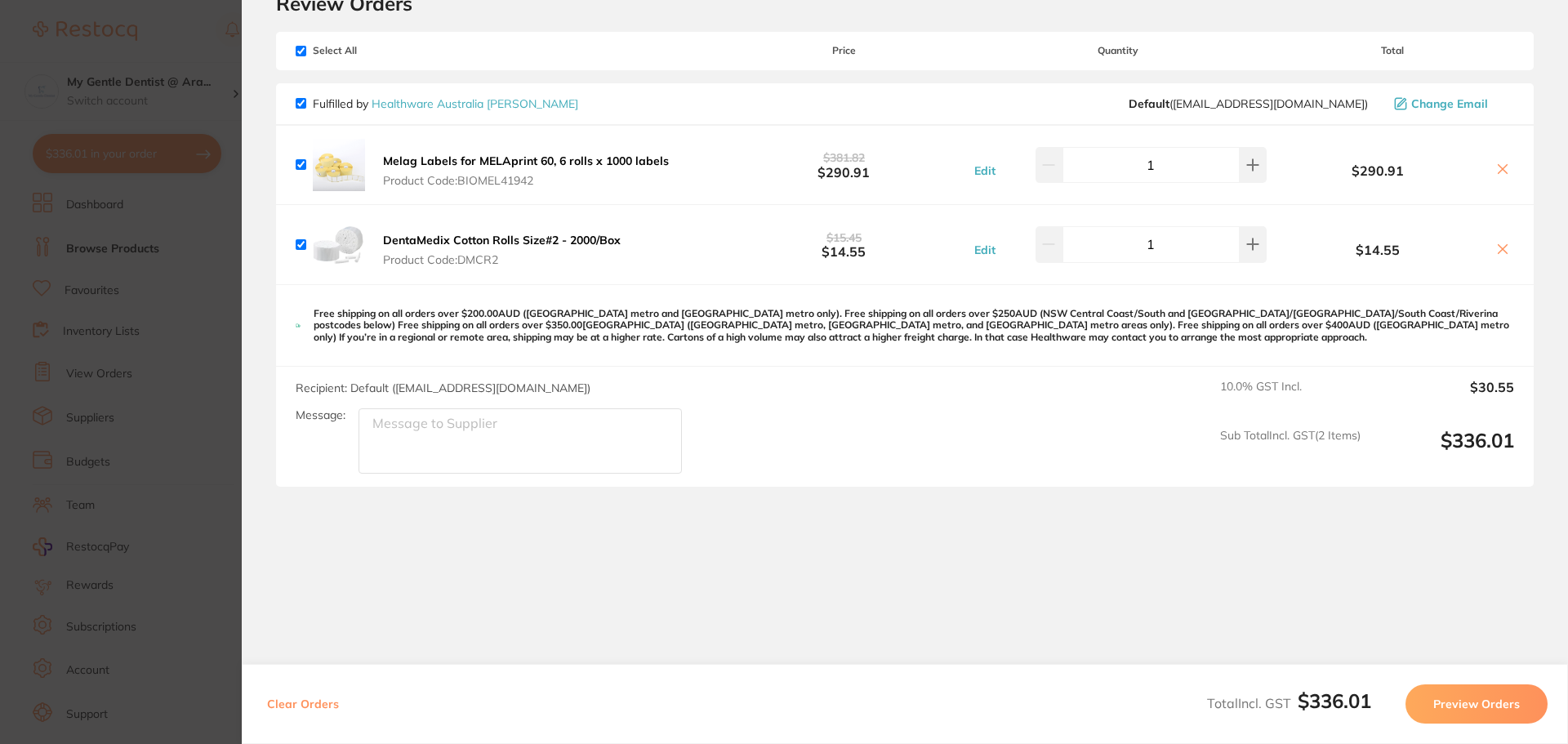
click at [1485, 714] on button "Preview Orders" at bounding box center [1476, 703] width 142 height 39
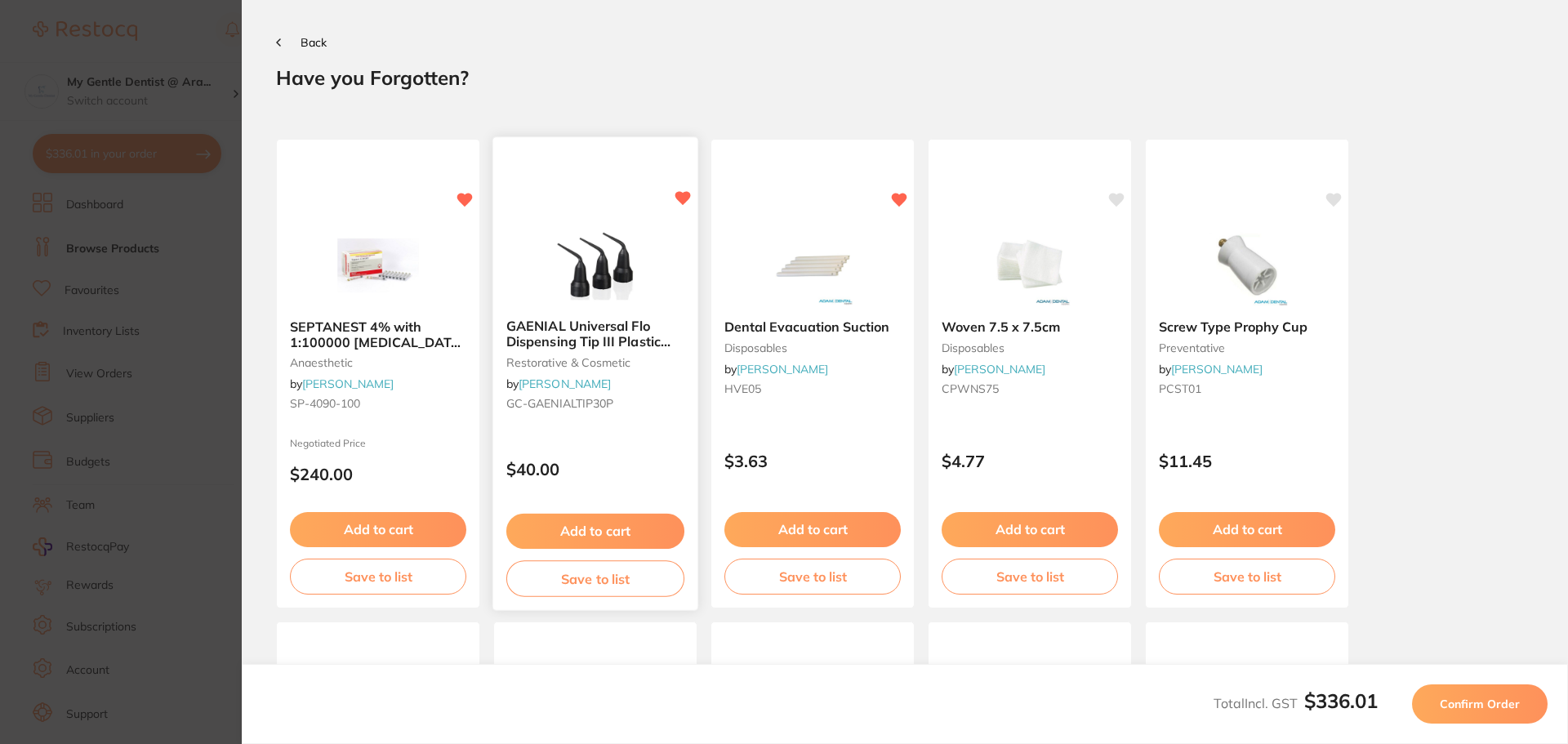
scroll to position [0, 0]
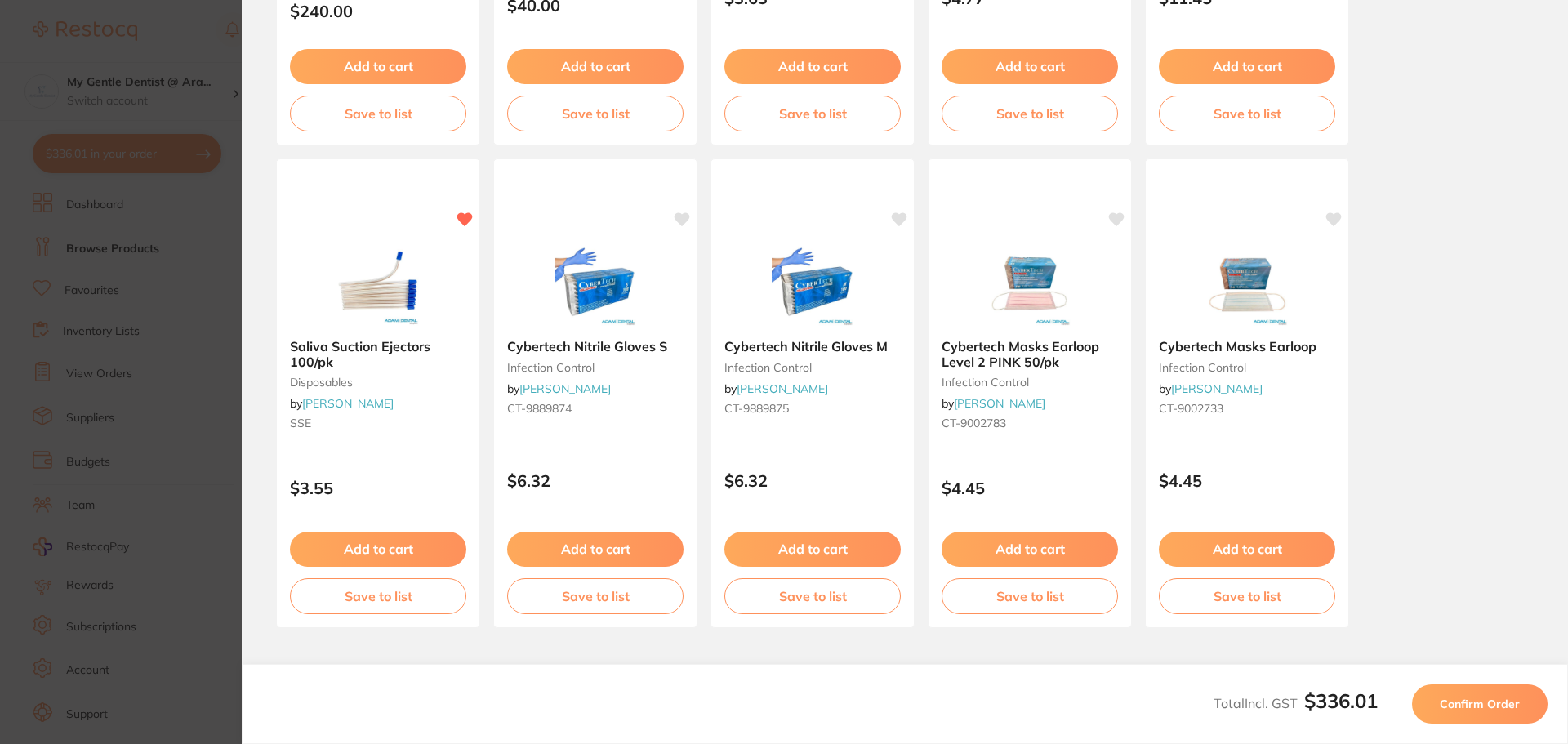
click at [1520, 711] on button "Confirm Order" at bounding box center [1480, 703] width 136 height 39
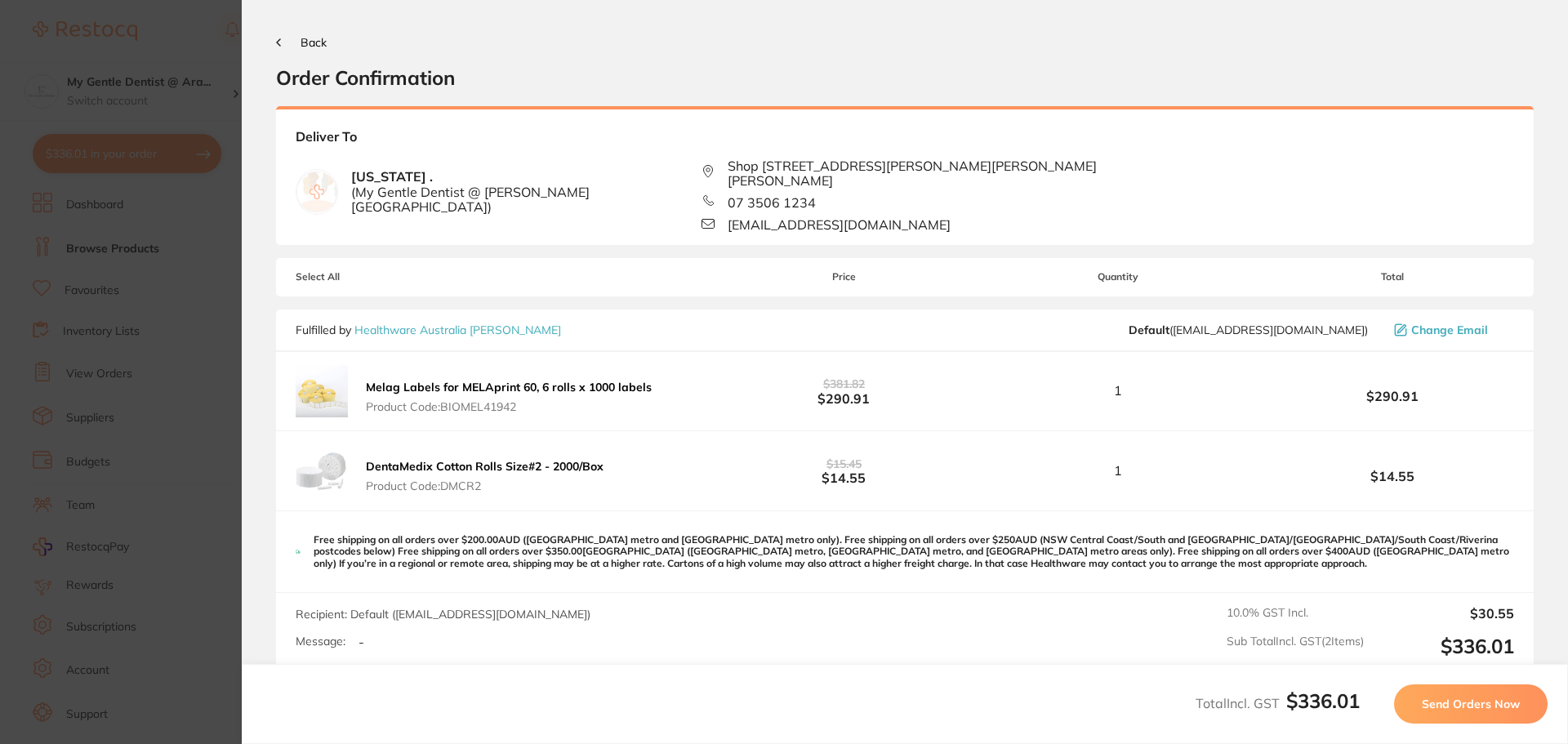
click at [1514, 710] on span "Send Orders Now" at bounding box center [1470, 703] width 98 height 14
